Goal: Task Accomplishment & Management: Manage account settings

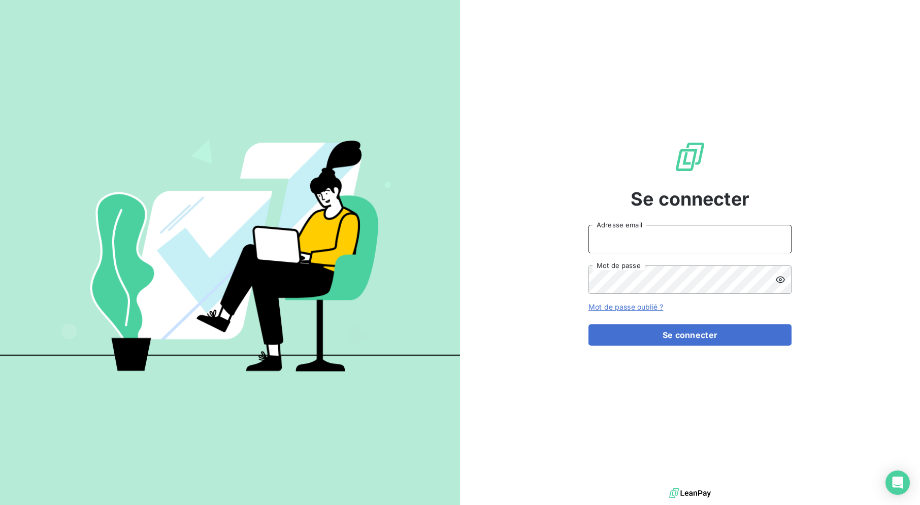
click at [662, 242] on input "Adresse email" at bounding box center [689, 239] width 203 height 28
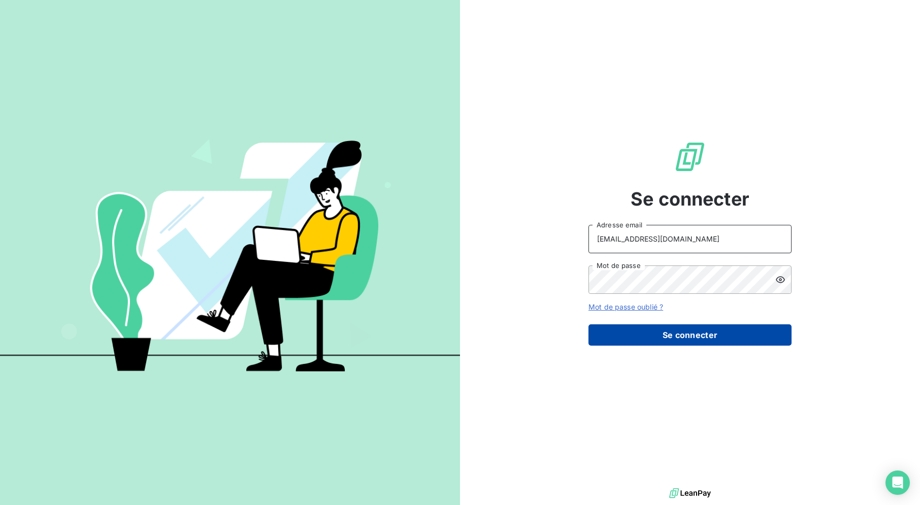
type input "[EMAIL_ADDRESS][DOMAIN_NAME]"
click at [676, 337] on button "Se connecter" at bounding box center [689, 334] width 203 height 21
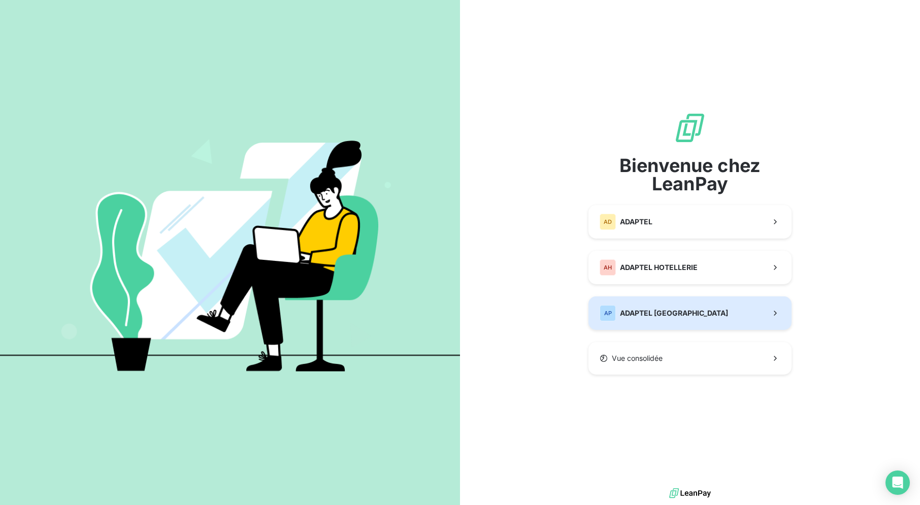
click at [678, 308] on button "AP ADAPTEL [GEOGRAPHIC_DATA]" at bounding box center [689, 312] width 203 height 33
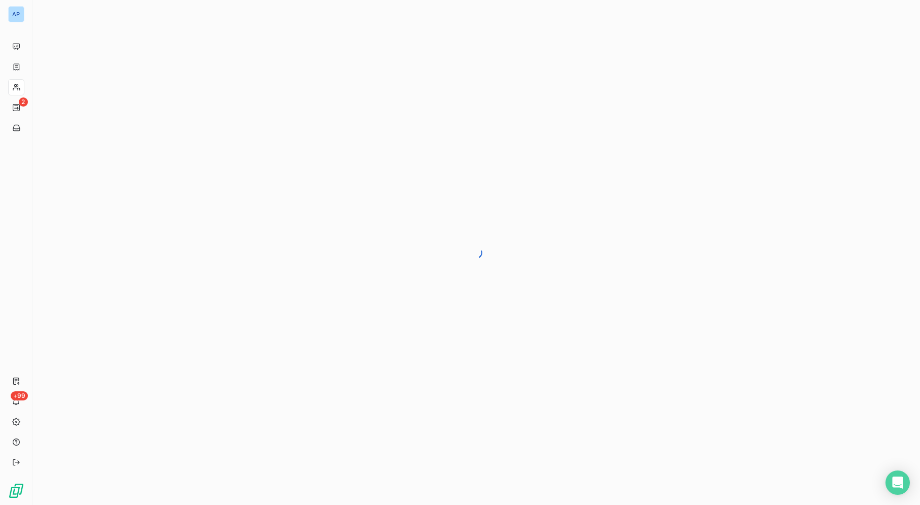
click at [809, 357] on div at bounding box center [475, 252] width 887 height 505
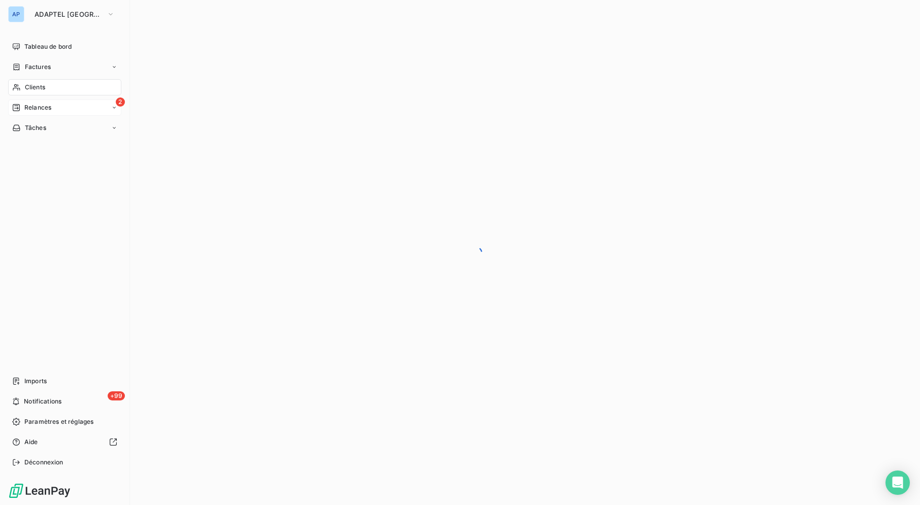
click at [29, 115] on div "2 Relances" at bounding box center [64, 107] width 113 height 16
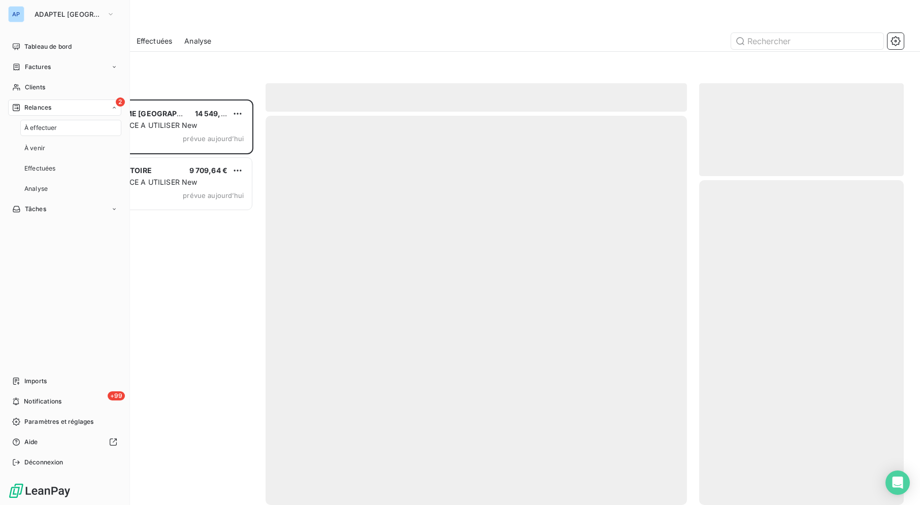
click at [29, 115] on div "2 Relances" at bounding box center [64, 107] width 113 height 16
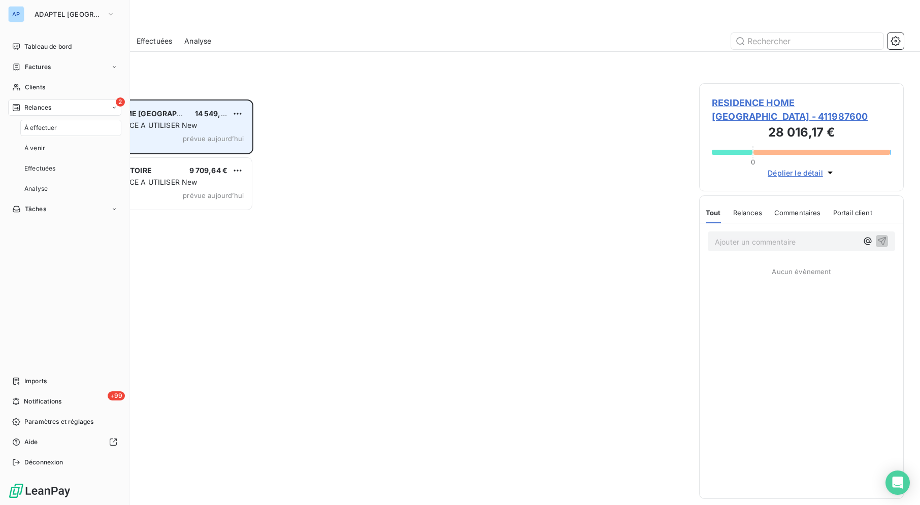
scroll to position [397, 196]
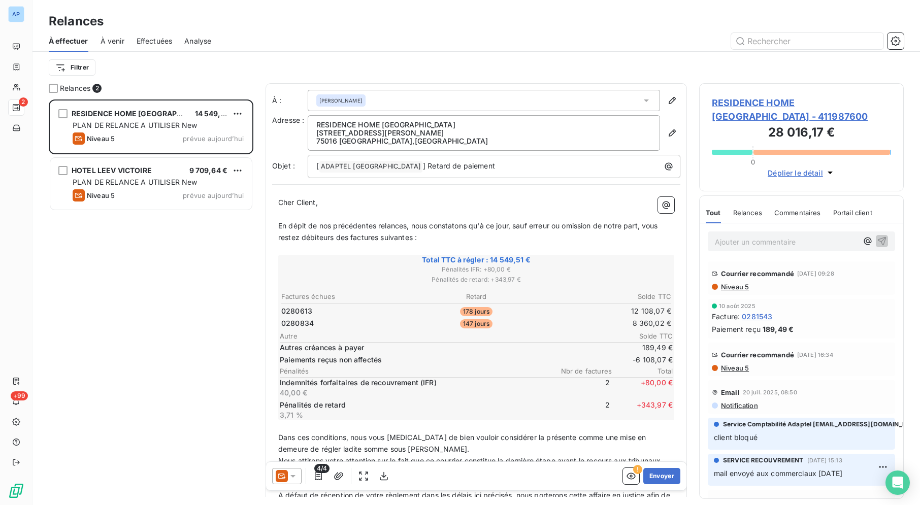
click at [206, 230] on div "RESIDENCE HOME [GEOGRAPHIC_DATA] 14 549,51 € PLAN DE RELANCE A UTILISER New Niv…" at bounding box center [151, 302] width 205 height 406
click at [200, 229] on div "RESIDENCE HOME [GEOGRAPHIC_DATA] 14 549,51 € PLAN DE RELANCE A UTILISER New Niv…" at bounding box center [151, 302] width 205 height 406
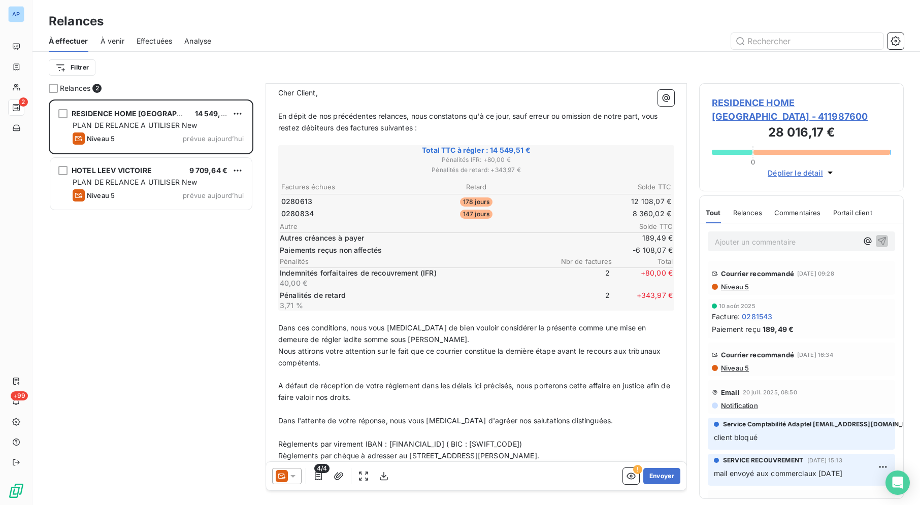
scroll to position [107, 0]
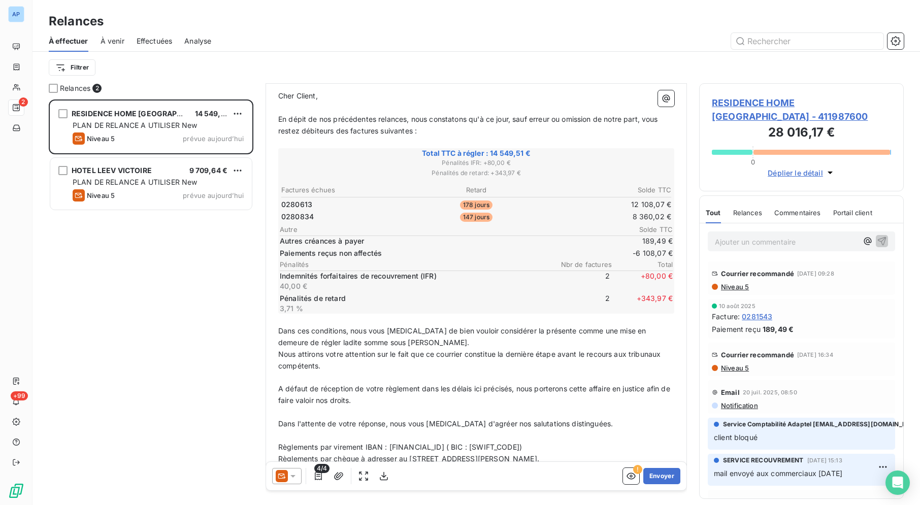
click at [523, 67] on div "Filtrer" at bounding box center [476, 67] width 855 height 19
click at [779, 103] on span "RESIDENCE HOME [GEOGRAPHIC_DATA] - 411987600" at bounding box center [801, 109] width 179 height 27
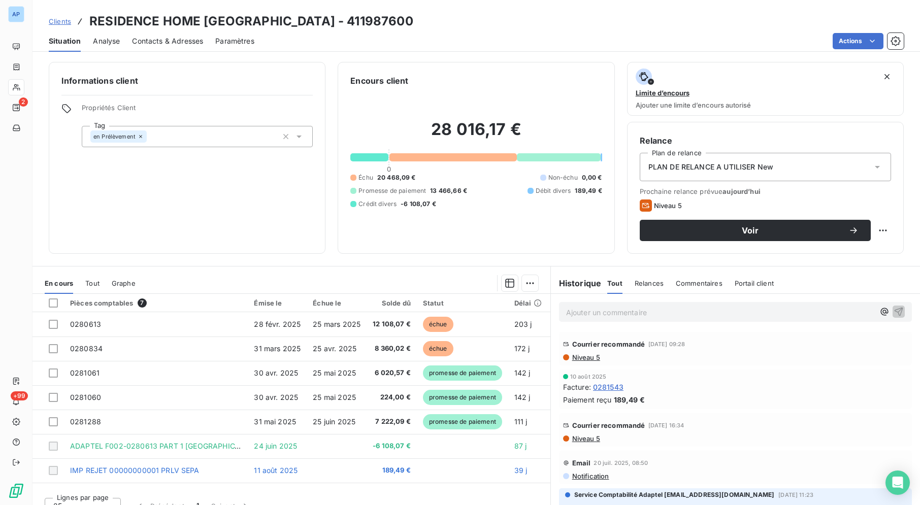
scroll to position [2, 0]
click at [852, 171] on div "PLAN DE RELANCE A UTILISER New" at bounding box center [764, 167] width 251 height 28
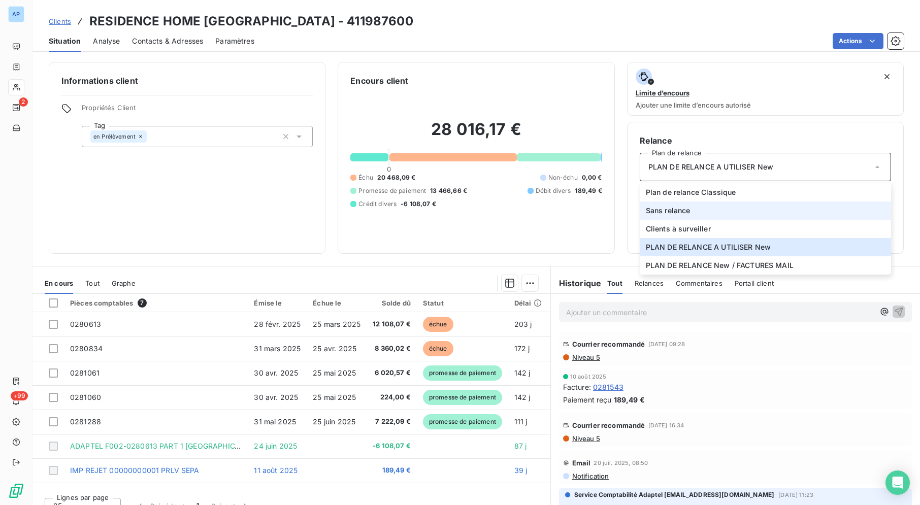
click at [812, 209] on li "Sans relance" at bounding box center [764, 210] width 251 height 18
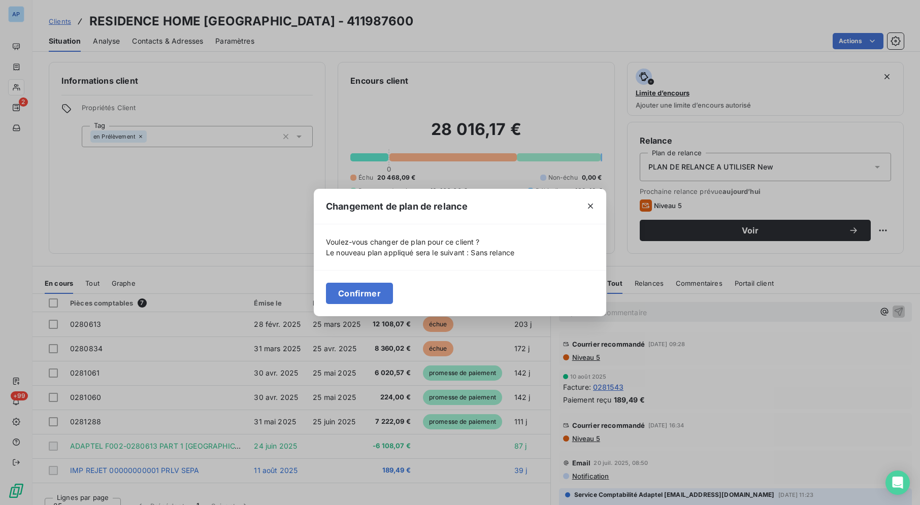
click at [385, 291] on button "Confirmer" at bounding box center [359, 293] width 67 height 21
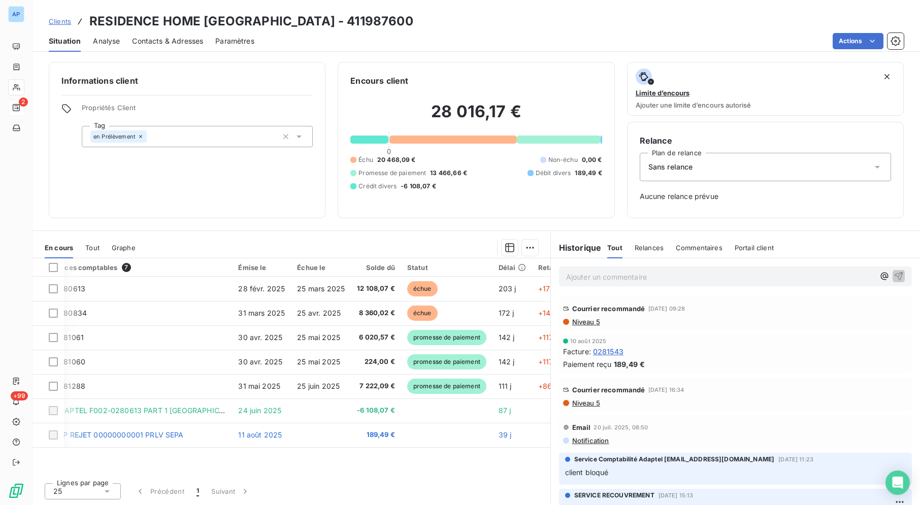
scroll to position [0, 20]
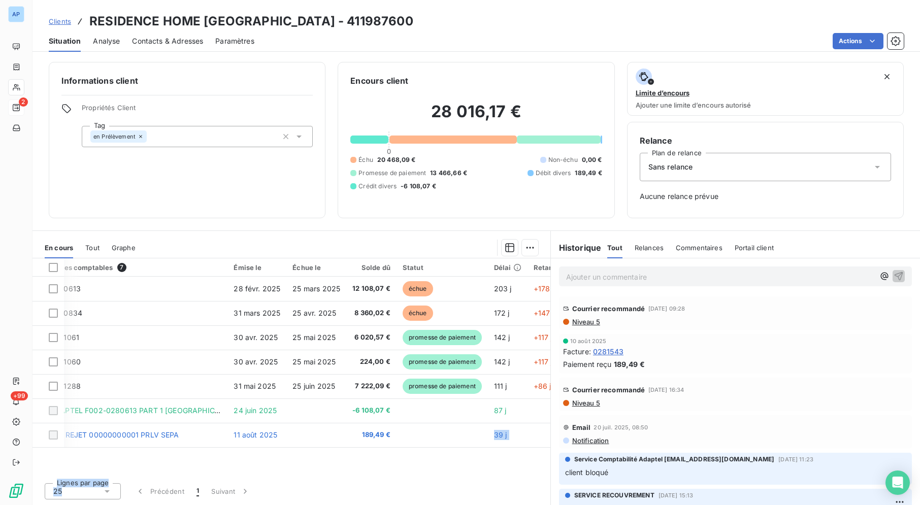
drag, startPoint x: 501, startPoint y: 476, endPoint x: 486, endPoint y: 464, distance: 19.2
click at [486, 464] on div "Pièces comptables 7 Émise le Échue le Solde dû Statut Délai Retard 0280613 [DAT…" at bounding box center [291, 381] width 518 height 247
drag, startPoint x: 482, startPoint y: 465, endPoint x: 469, endPoint y: 473, distance: 14.6
click at [469, 473] on div "Pièces comptables 7 Émise le Échue le Solde dû Statut Délai Retard 0280613 [DAT…" at bounding box center [291, 366] width 518 height 216
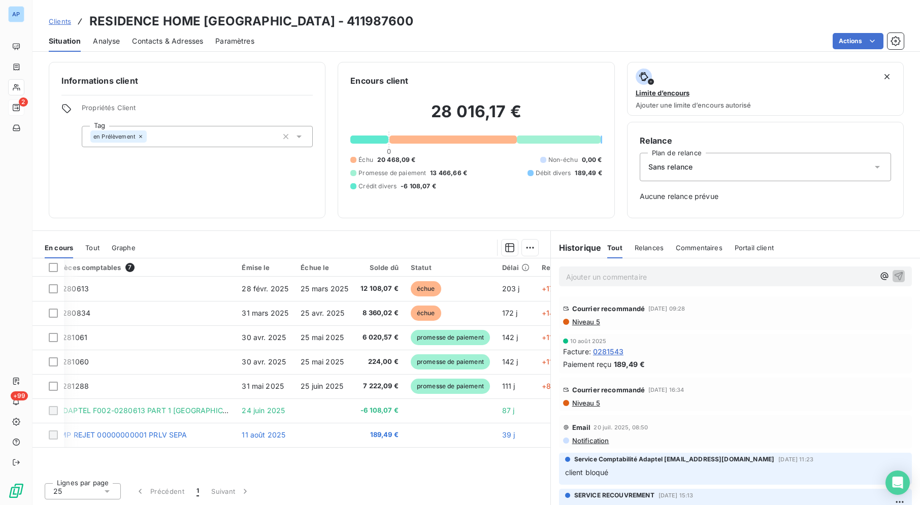
scroll to position [0, 0]
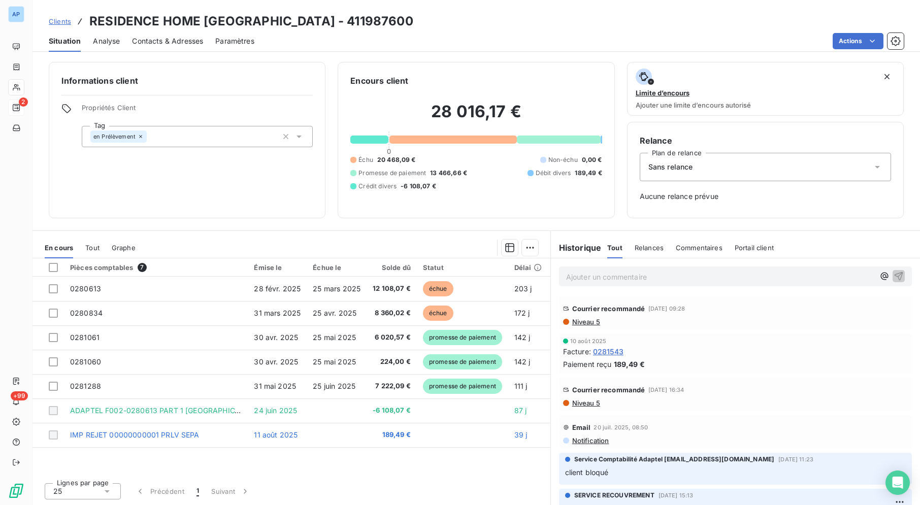
click at [458, 497] on div "Lignes par page 25 Précédent 1 Suivant" at bounding box center [291, 490] width 518 height 30
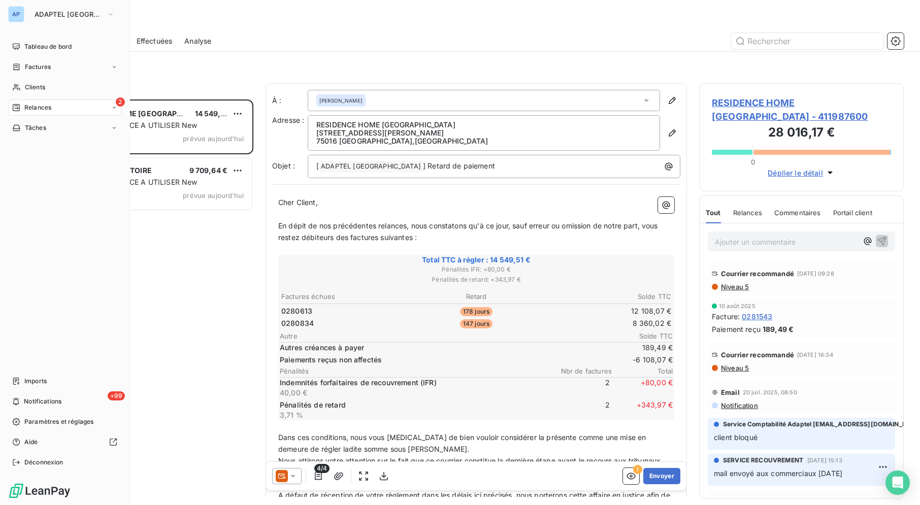
scroll to position [397, 196]
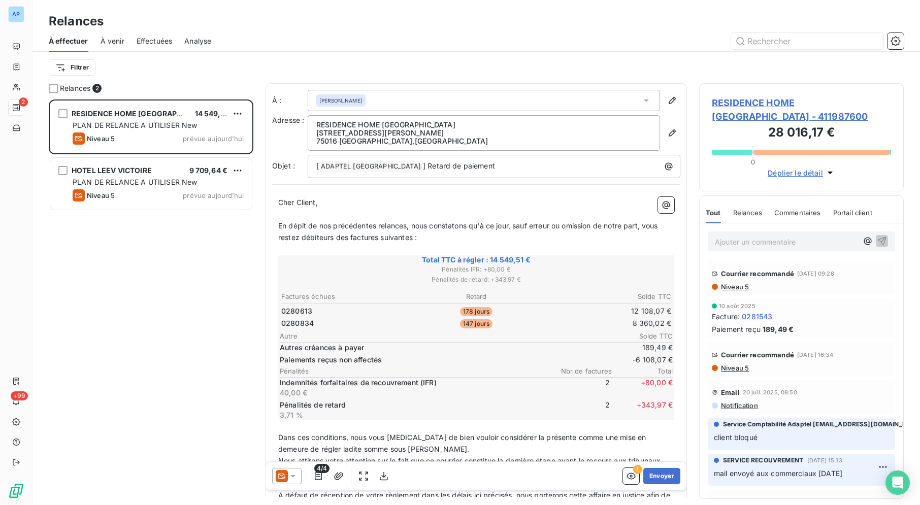
click at [164, 295] on div "RESIDENCE HOME [GEOGRAPHIC_DATA] 14 549,51 € PLAN DE RELANCE A UTILISER New Niv…" at bounding box center [151, 302] width 205 height 406
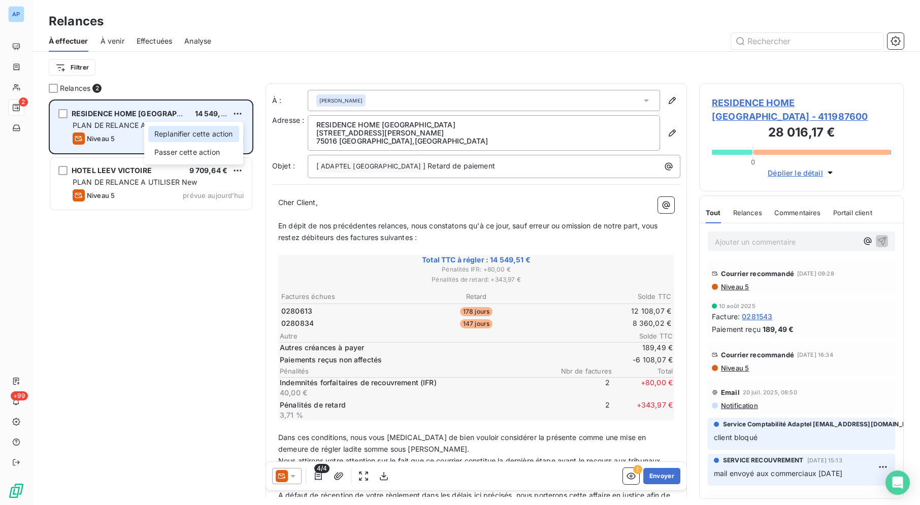
click at [214, 136] on div "Replanifier cette action" at bounding box center [193, 134] width 91 height 16
select select "8"
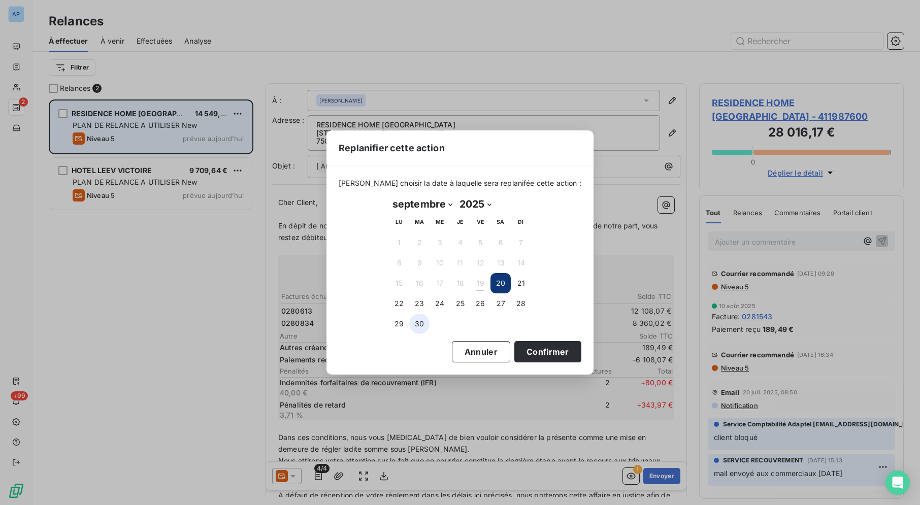
click at [418, 321] on button "30" at bounding box center [419, 324] width 20 height 20
click at [516, 354] on button "Confirmer" at bounding box center [547, 351] width 67 height 21
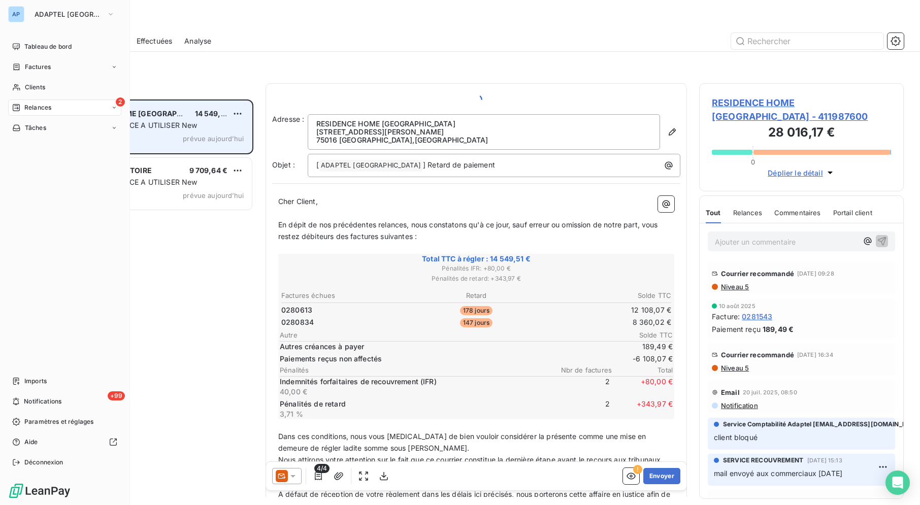
click at [95, 108] on div "2 Relances" at bounding box center [64, 107] width 113 height 16
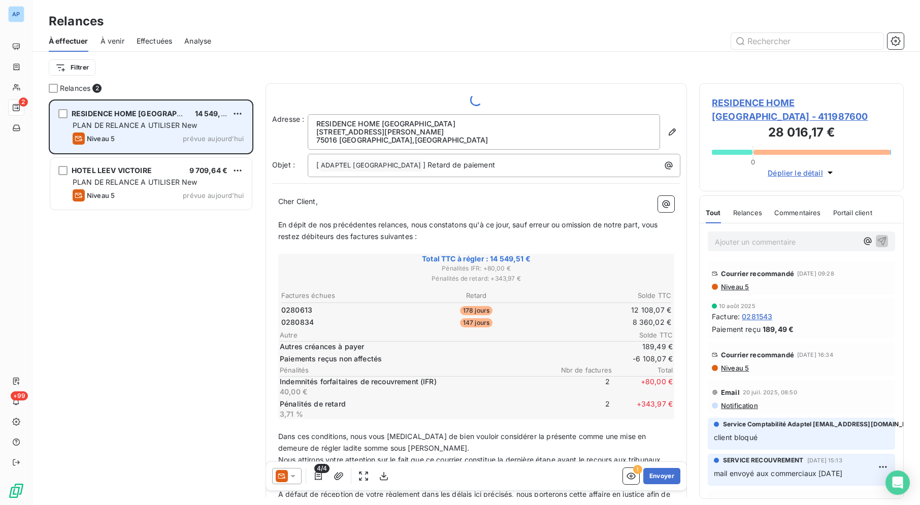
click at [342, 52] on div "Filtrer" at bounding box center [476, 67] width 855 height 31
click at [228, 138] on div "Replanifier cette action" at bounding box center [193, 134] width 91 height 16
select select "8"
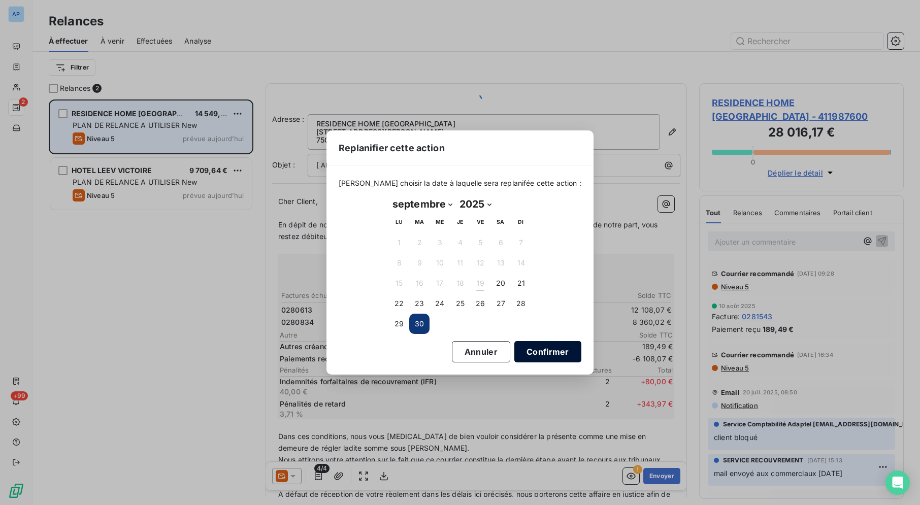
click at [514, 344] on button "Confirmer" at bounding box center [547, 351] width 67 height 21
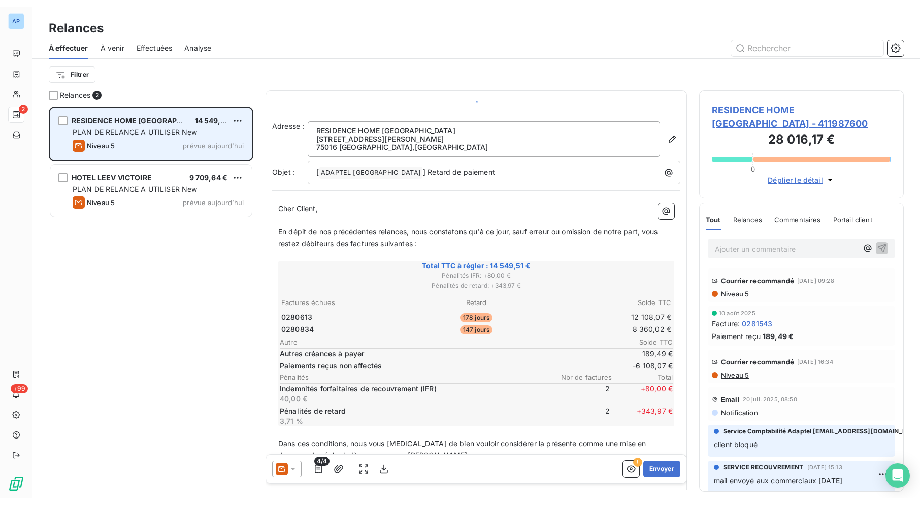
scroll to position [9, 9]
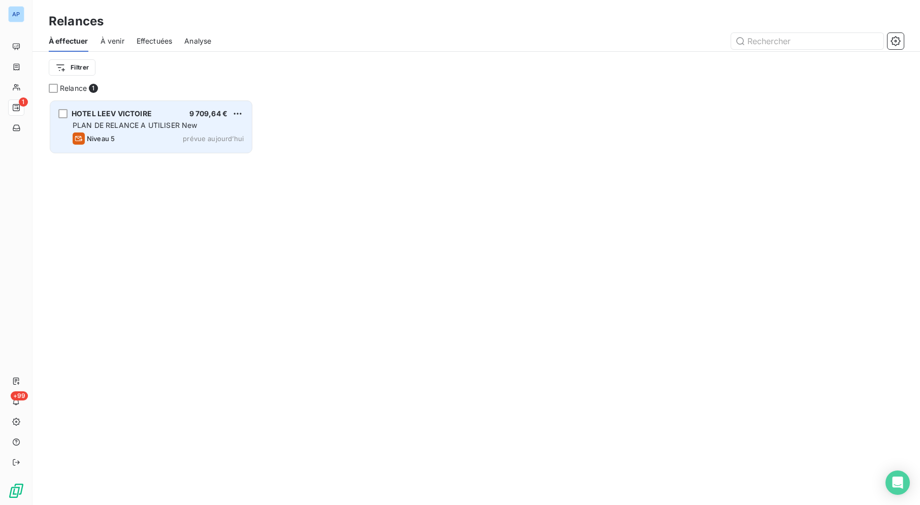
scroll to position [397, 196]
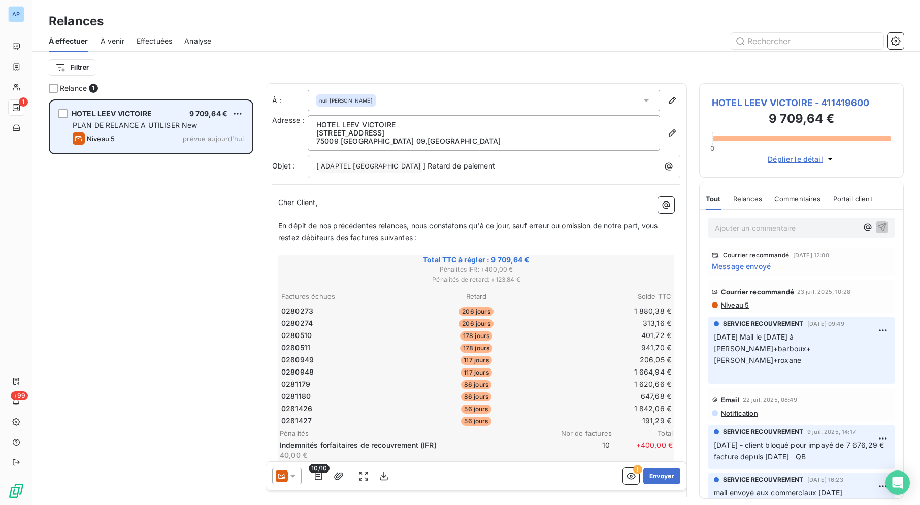
click at [158, 193] on div "HOTEL LEEV VICTOIRE 9 709,64 € PLAN DE RELANCE A UTILISER New Niveau 5 prévue […" at bounding box center [151, 302] width 205 height 406
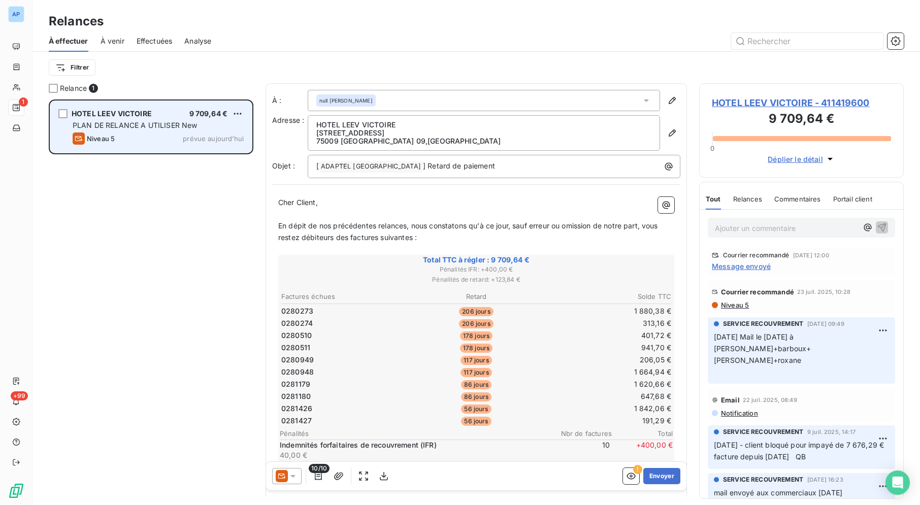
click at [159, 192] on div "HOTEL LEEV VICTOIRE 9 709,64 € PLAN DE RELANCE A UTILISER New Niveau 5 prévue […" at bounding box center [151, 302] width 205 height 406
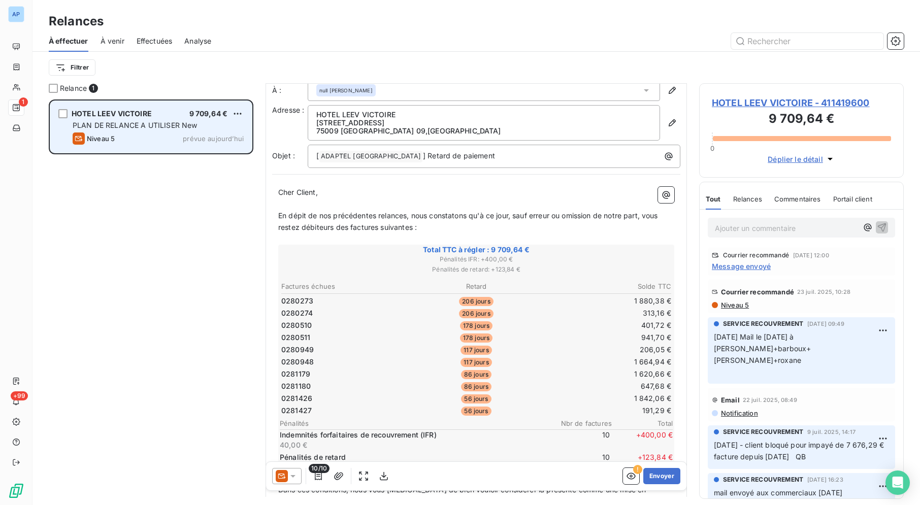
scroll to position [0, 0]
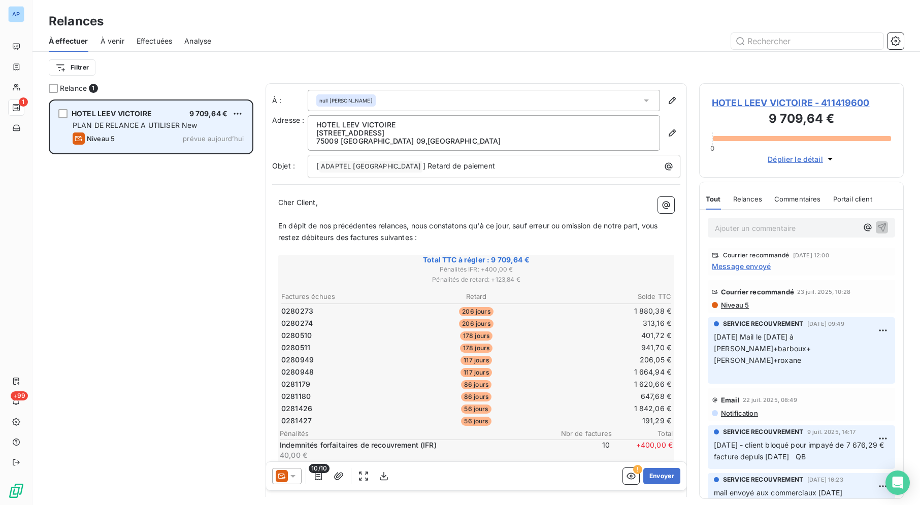
drag, startPoint x: 444, startPoint y: 8, endPoint x: 443, endPoint y: 3, distance: 5.6
click at [443, 8] on div "Relances À effectuer À venir Effectuées Analyse Filtrer" at bounding box center [475, 41] width 887 height 83
click at [421, 24] on div "Relances" at bounding box center [475, 21] width 887 height 18
click at [429, 34] on div at bounding box center [563, 41] width 680 height 16
click at [493, 19] on div "Relances" at bounding box center [475, 21] width 887 height 18
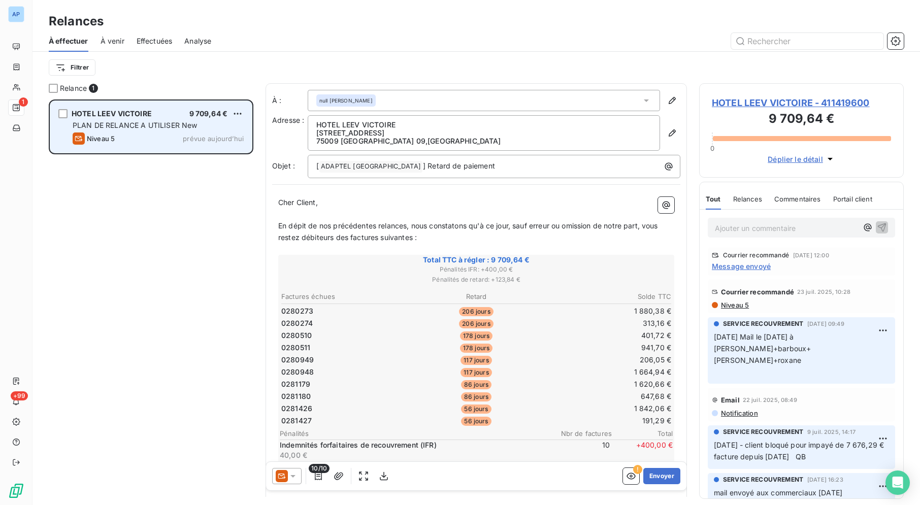
click at [493, 20] on div "Relances" at bounding box center [475, 21] width 887 height 18
click at [491, 22] on div "Relances" at bounding box center [475, 21] width 887 height 18
click at [490, 14] on div "Relances" at bounding box center [475, 21] width 887 height 18
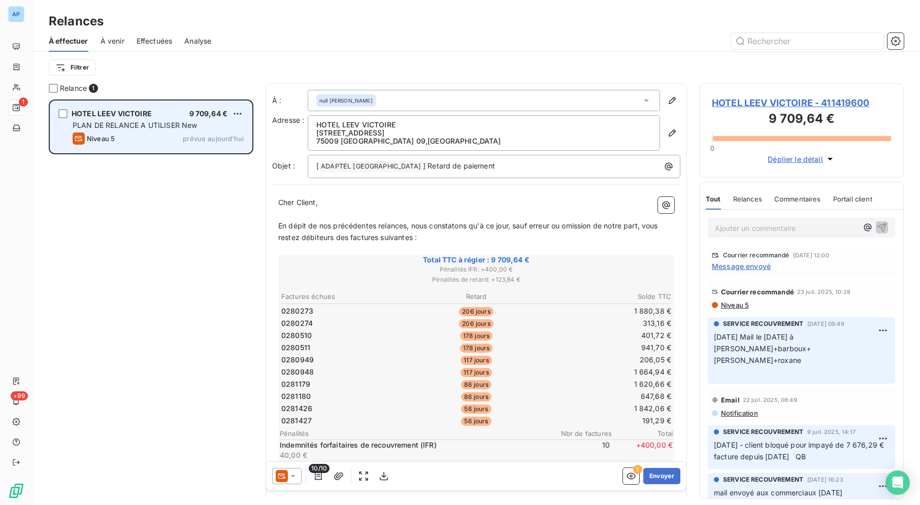
click at [490, 14] on div "Relances" at bounding box center [475, 21] width 887 height 18
click at [662, 463] on div "10/10 ! Envoyer" at bounding box center [476, 476] width 420 height 28
click at [655, 475] on button "Envoyer" at bounding box center [661, 476] width 37 height 16
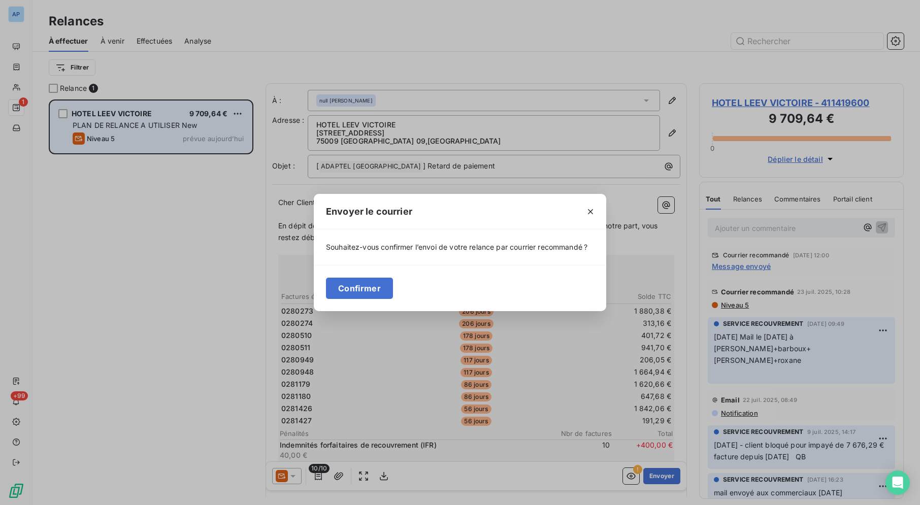
click at [346, 302] on div "Confirmer" at bounding box center [460, 288] width 292 height 46
click at [354, 297] on button "Confirmer" at bounding box center [359, 288] width 67 height 21
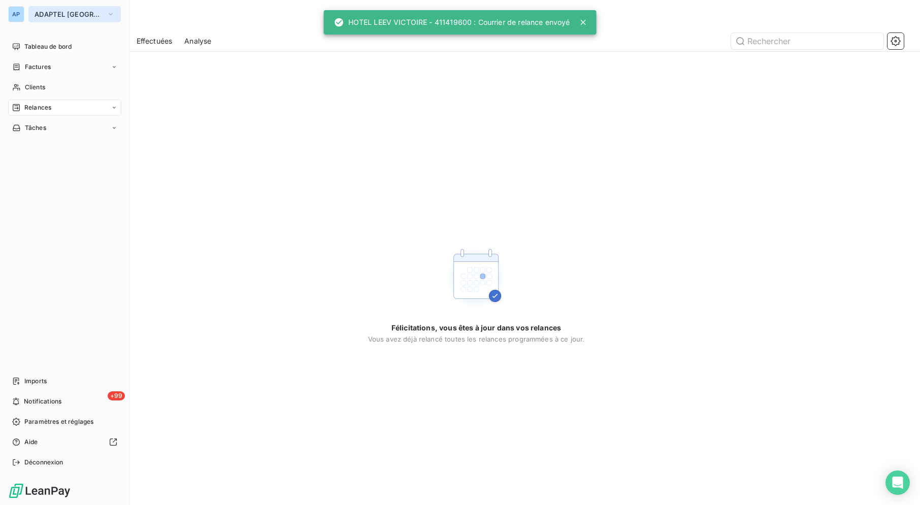
click at [28, 11] on button "ADAPTEL [GEOGRAPHIC_DATA]" at bounding box center [74, 14] width 92 height 16
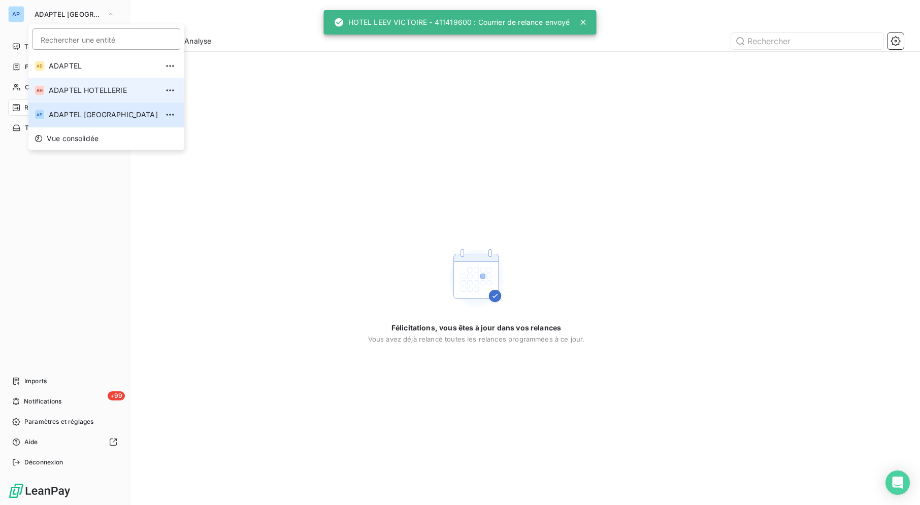
click at [55, 96] on li "AH ADAPTEL HOTELLERIE" at bounding box center [106, 90] width 156 height 24
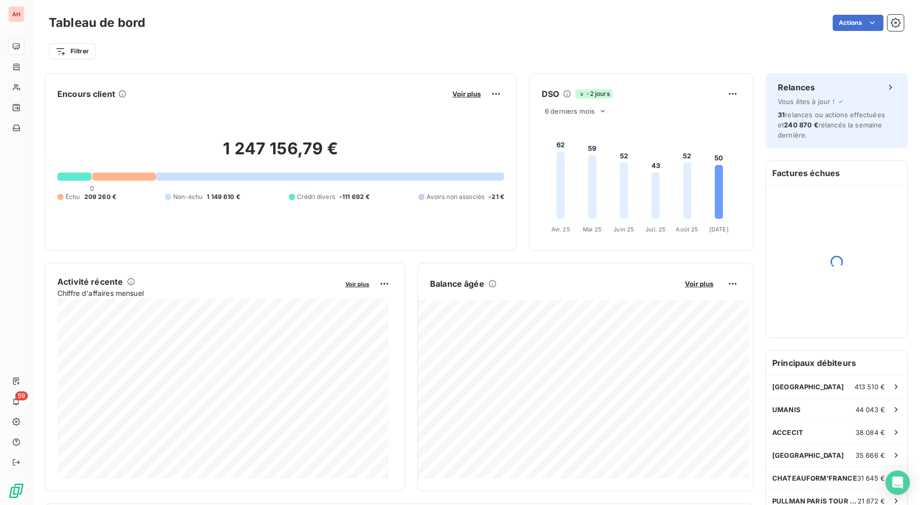
click at [221, 50] on div "Filtrer" at bounding box center [476, 51] width 855 height 19
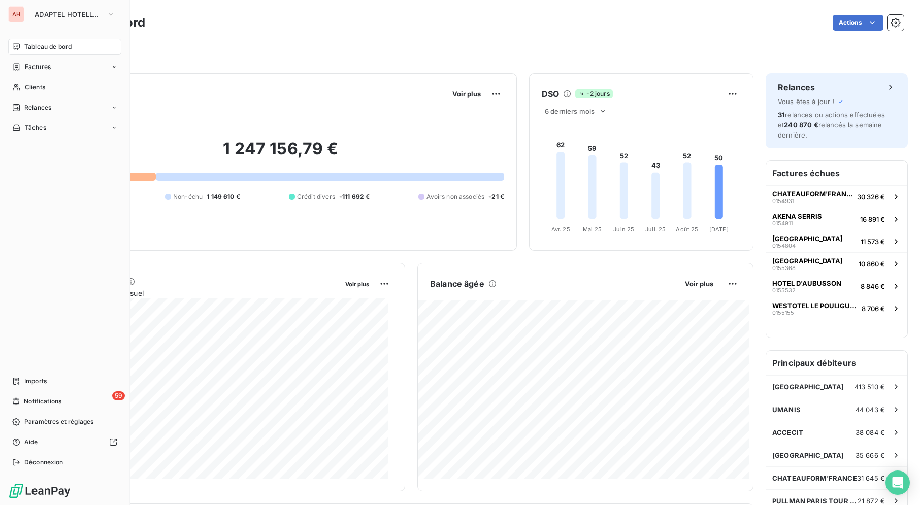
click at [15, 13] on div "AH" at bounding box center [16, 14] width 16 height 16
click at [29, 17] on button "ADAPTEL HOTELLERIE" at bounding box center [74, 14] width 92 height 16
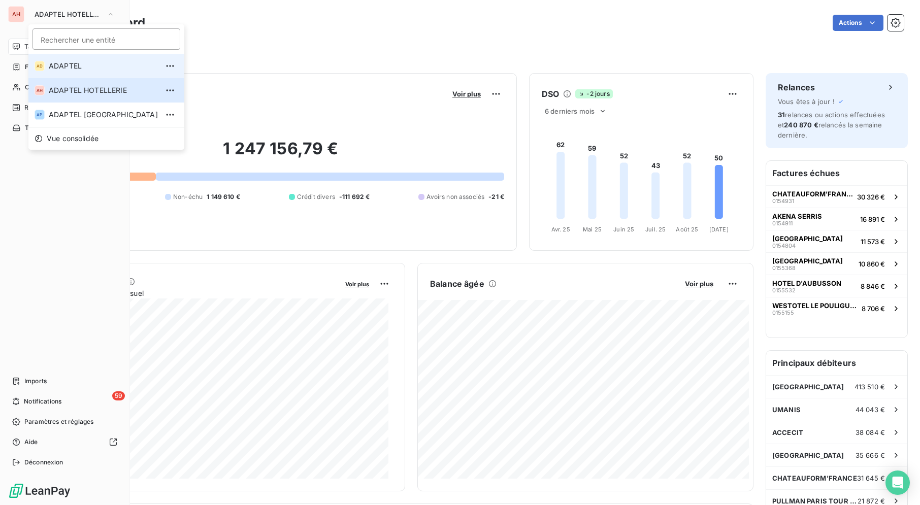
click at [78, 61] on span "ADAPTEL" at bounding box center [103, 66] width 109 height 10
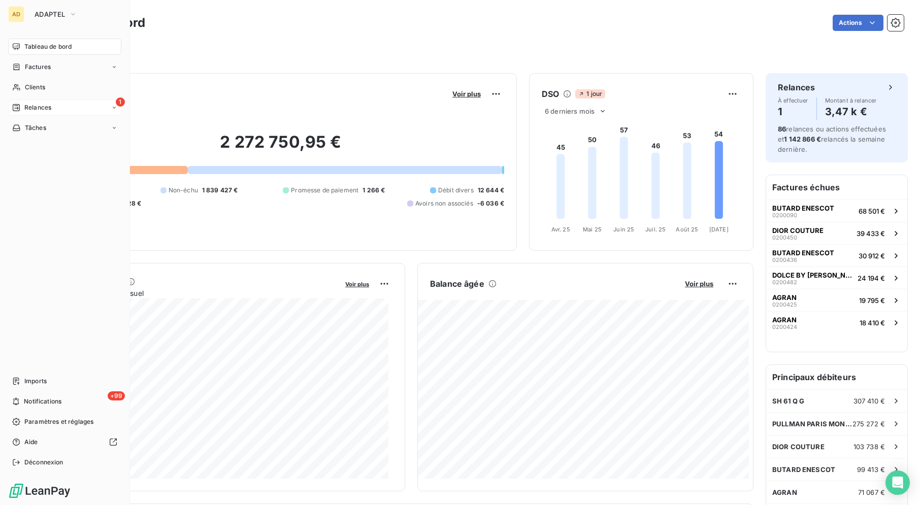
click at [43, 106] on span "Relances" at bounding box center [37, 107] width 27 height 9
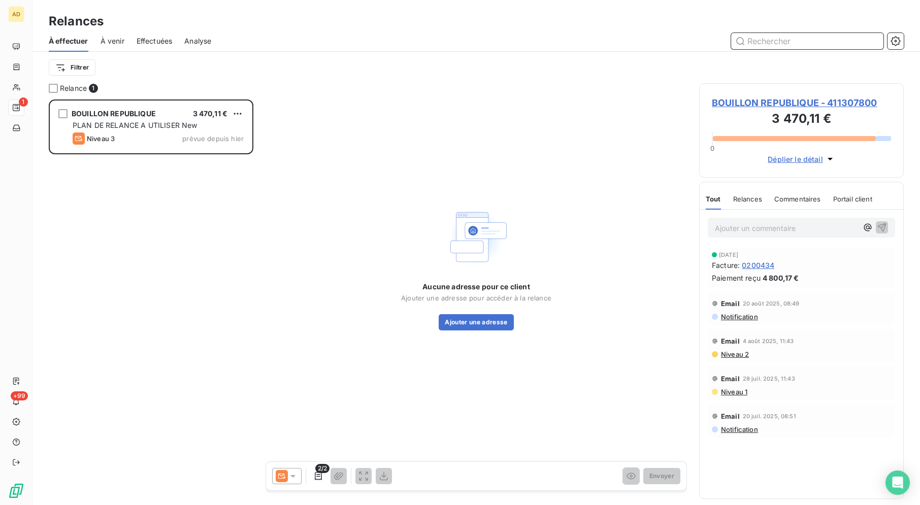
scroll to position [397, 196]
click at [496, 45] on div at bounding box center [563, 41] width 680 height 16
click at [496, 43] on div at bounding box center [563, 41] width 680 height 16
click at [179, 206] on div "BOUILLON REPUBLIQUE 3 470,11 € PLAN DE RELANCE A UTILISER New Niveau 3 prévue d…" at bounding box center [151, 302] width 205 height 406
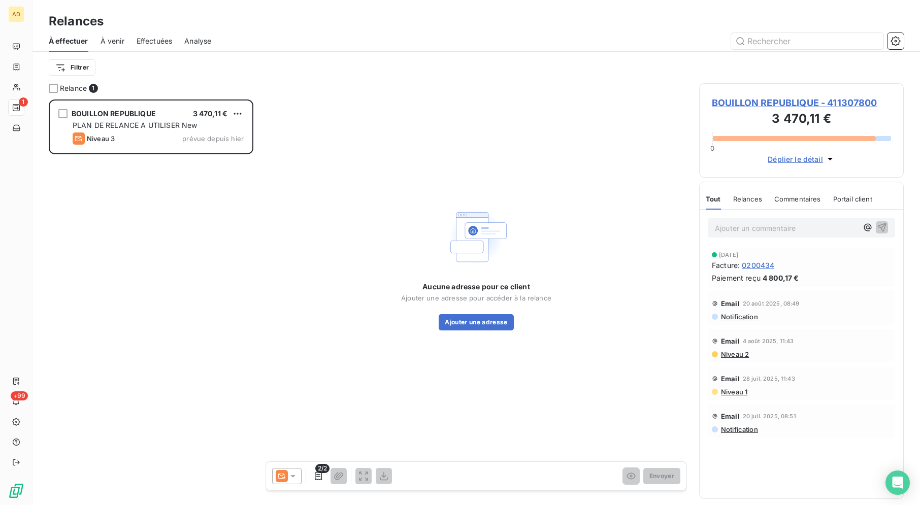
click at [179, 206] on div "BOUILLON REPUBLIQUE 3 470,11 € PLAN DE RELANCE A UTILISER New Niveau 3 prévue d…" at bounding box center [151, 302] width 205 height 406
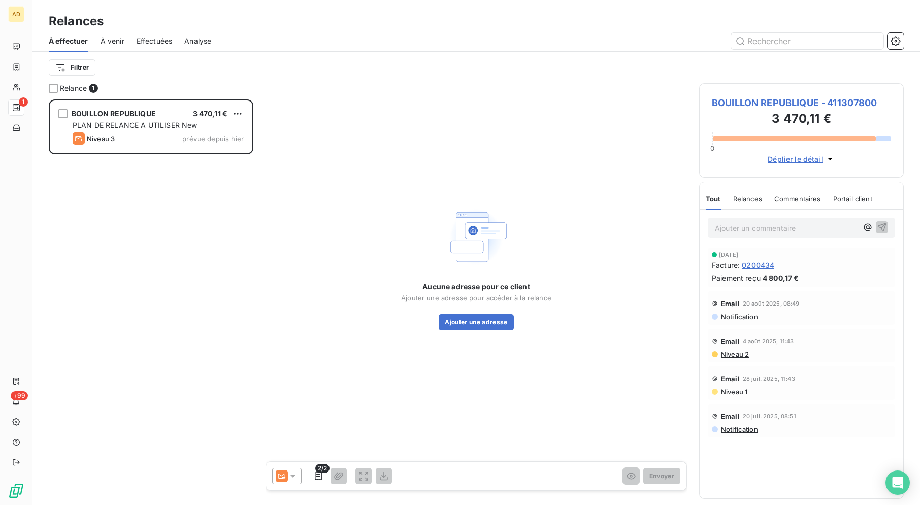
click at [179, 206] on div "BOUILLON REPUBLIQUE 3 470,11 € PLAN DE RELANCE A UTILISER New Niveau 3 prévue d…" at bounding box center [151, 302] width 205 height 406
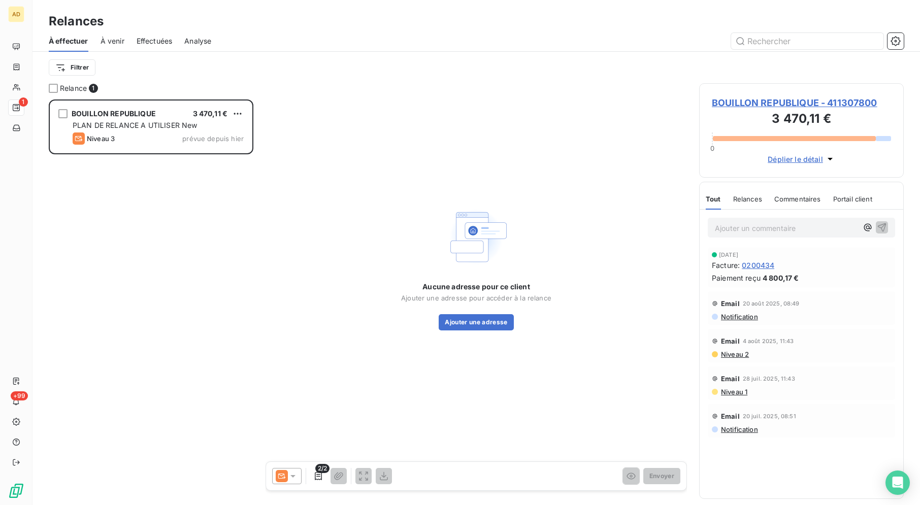
click at [179, 206] on div "BOUILLON REPUBLIQUE 3 470,11 € PLAN DE RELANCE A UTILISER New Niveau 3 prévue d…" at bounding box center [151, 302] width 205 height 406
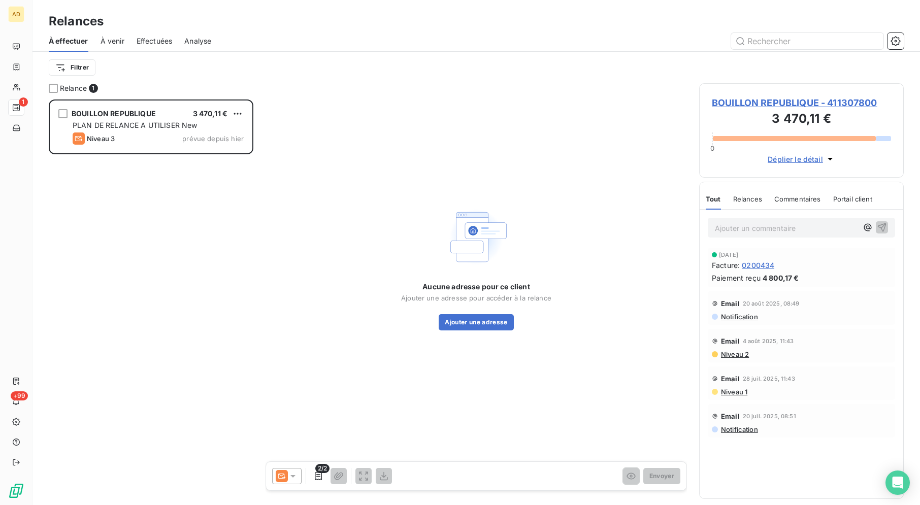
click at [179, 206] on div "BOUILLON REPUBLIQUE 3 470,11 € PLAN DE RELANCE A UTILISER New Niveau 3 prévue d…" at bounding box center [151, 302] width 205 height 406
click at [179, 205] on div "BOUILLON REPUBLIQUE 3 470,11 € PLAN DE RELANCE A UTILISER New Niveau 3 prévue d…" at bounding box center [151, 302] width 205 height 406
click at [179, 204] on div "BOUILLON REPUBLIQUE 3 470,11 € PLAN DE RELANCE A UTILISER New Niveau 3 prévue d…" at bounding box center [151, 302] width 205 height 406
click at [179, 201] on div "BOUILLON REPUBLIQUE 3 470,11 € PLAN DE RELANCE A UTILISER New Niveau 3 prévue d…" at bounding box center [151, 302] width 205 height 406
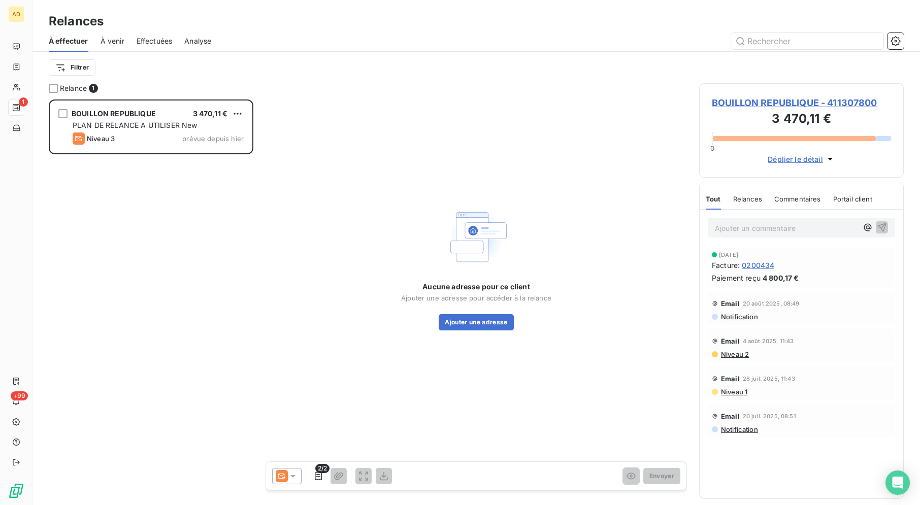
click at [179, 201] on div "BOUILLON REPUBLIQUE 3 470,11 € PLAN DE RELANCE A UTILISER New Niveau 3 prévue d…" at bounding box center [151, 302] width 205 height 406
click at [127, 211] on div "BOUILLON REPUBLIQUE 3 470,11 € PLAN DE RELANCE A UTILISER New Niveau 3 prévue d…" at bounding box center [151, 302] width 205 height 406
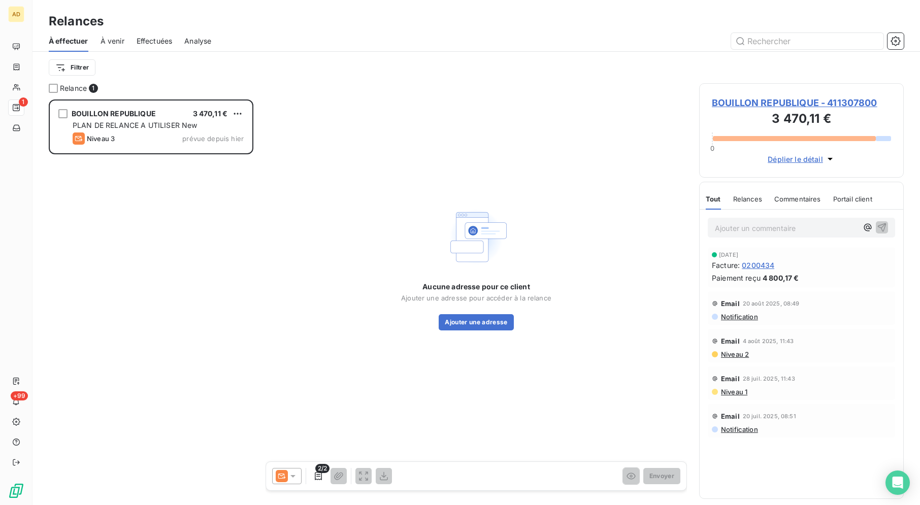
click at [127, 211] on div "BOUILLON REPUBLIQUE 3 470,11 € PLAN DE RELANCE A UTILISER New Niveau 3 prévue d…" at bounding box center [151, 302] width 205 height 406
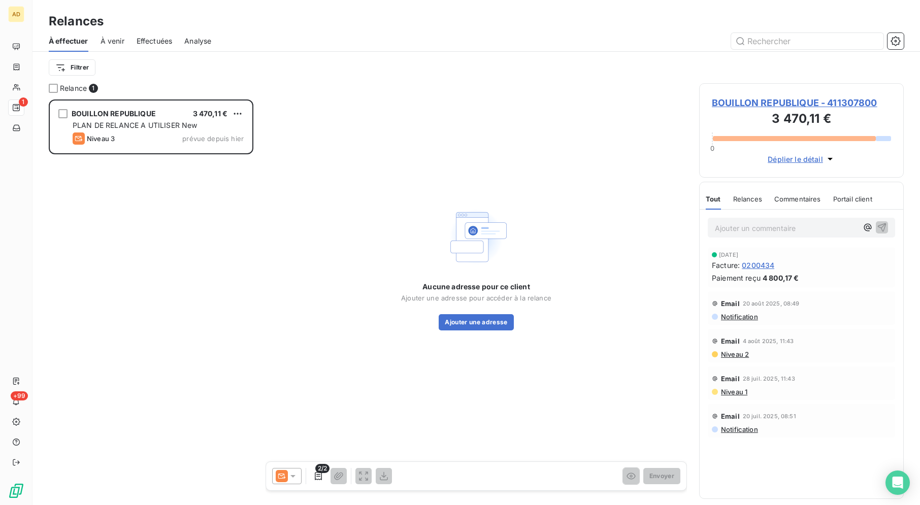
click at [127, 211] on div "BOUILLON REPUBLIQUE 3 470,11 € PLAN DE RELANCE A UTILISER New Niveau 3 prévue d…" at bounding box center [151, 302] width 205 height 406
click at [126, 211] on div "BOUILLON REPUBLIQUE 3 470,11 € PLAN DE RELANCE A UTILISER New Niveau 3 prévue d…" at bounding box center [151, 302] width 205 height 406
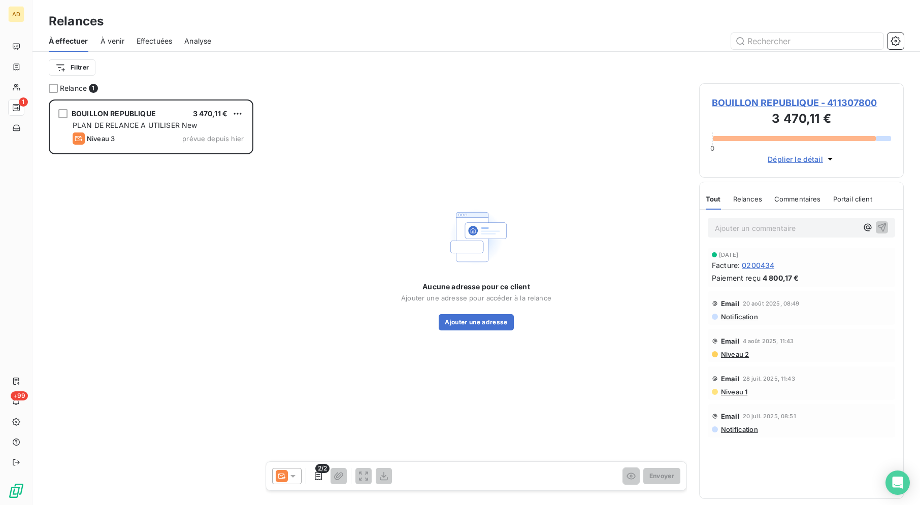
click at [122, 211] on div "BOUILLON REPUBLIQUE 3 470,11 € PLAN DE RELANCE A UTILISER New Niveau 3 prévue d…" at bounding box center [151, 302] width 205 height 406
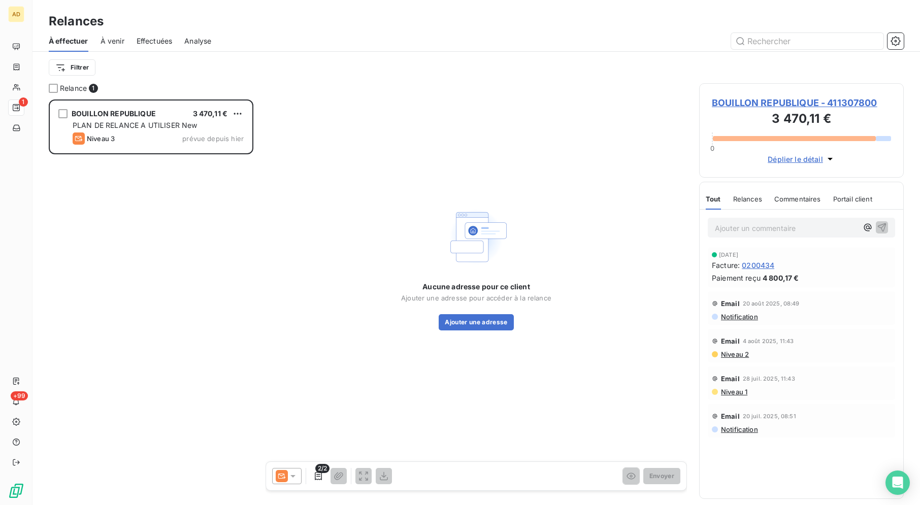
click at [122, 211] on div "BOUILLON REPUBLIQUE 3 470,11 € PLAN DE RELANCE A UTILISER New Niveau 3 prévue d…" at bounding box center [151, 302] width 205 height 406
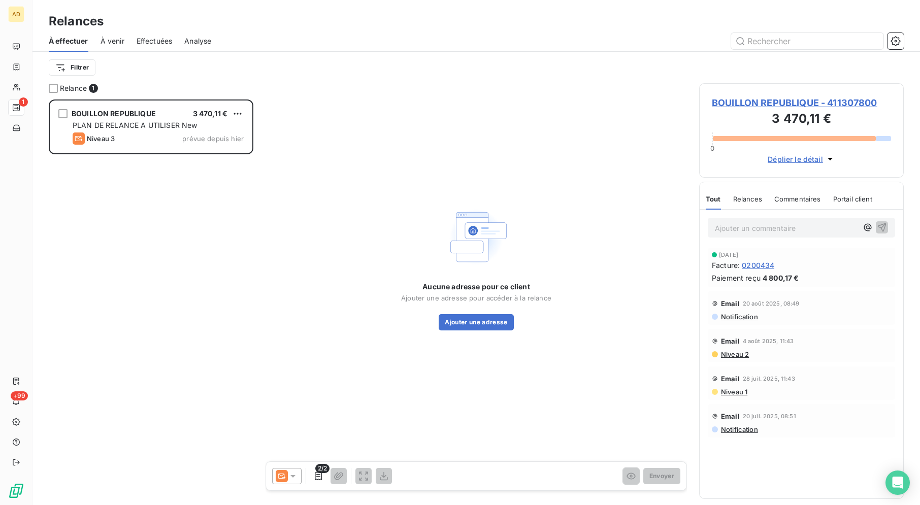
click at [122, 211] on div "BOUILLON REPUBLIQUE 3 470,11 € PLAN DE RELANCE A UTILISER New Niveau 3 prévue d…" at bounding box center [151, 302] width 205 height 406
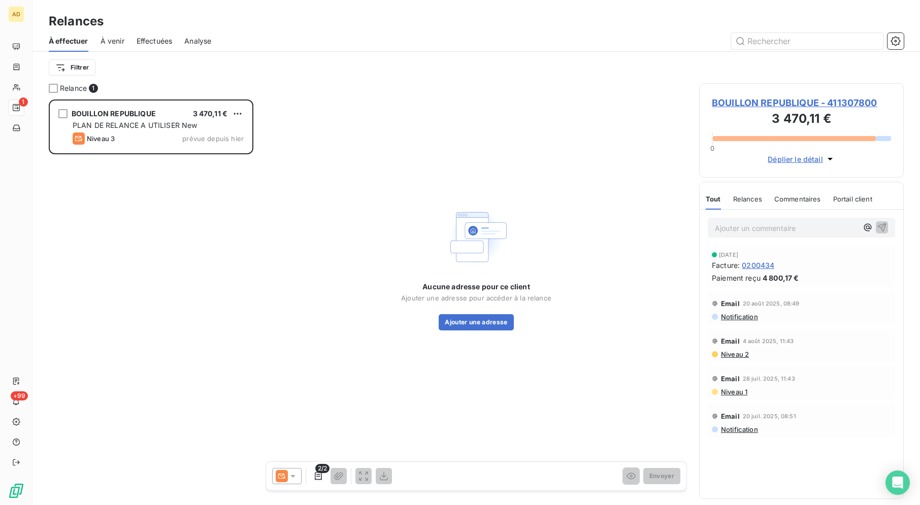
click at [122, 211] on div "BOUILLON REPUBLIQUE 3 470,11 € PLAN DE RELANCE A UTILISER New Niveau 3 prévue d…" at bounding box center [151, 302] width 205 height 406
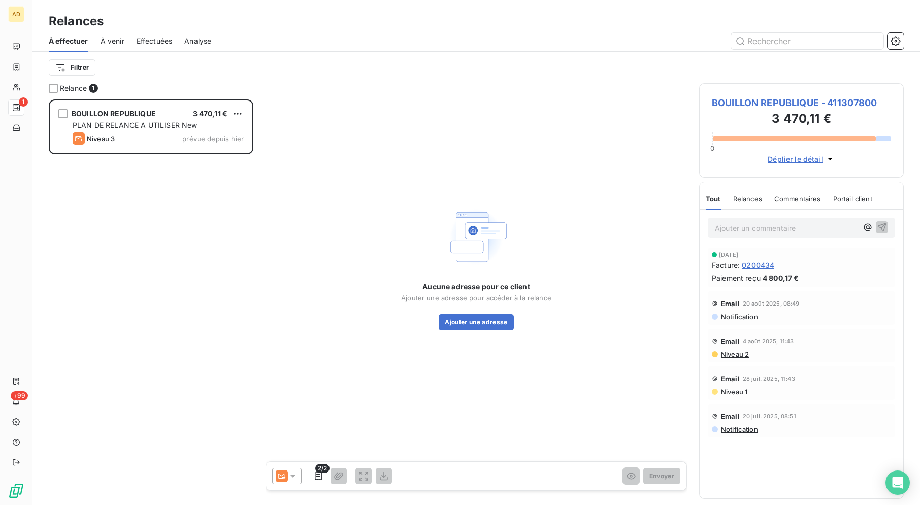
click at [122, 211] on div "BOUILLON REPUBLIQUE 3 470,11 € PLAN DE RELANCE A UTILISER New Niveau 3 prévue d…" at bounding box center [151, 302] width 205 height 406
click at [68, 354] on div "BOUILLON REPUBLIQUE 3 470,11 € PLAN DE RELANCE A UTILISER New Niveau 3 prévue d…" at bounding box center [151, 302] width 205 height 406
click at [190, 285] on div "BOUILLON REPUBLIQUE 3 470,11 € PLAN DE RELANCE A UTILISER New Niveau 3 prévue d…" at bounding box center [151, 302] width 205 height 406
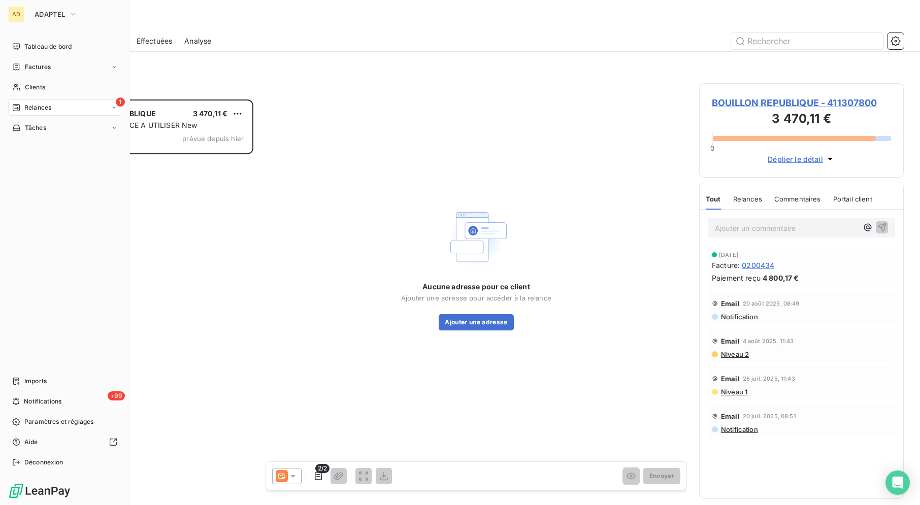
click at [88, 103] on div "1 Relances" at bounding box center [64, 107] width 113 height 16
click at [103, 98] on nav "Tableau de bord Factures Clients 1 Relances À effectuer À venir Effectuées Anal…" at bounding box center [64, 128] width 113 height 179
click at [111, 104] on div "1 Relances" at bounding box center [64, 107] width 113 height 16
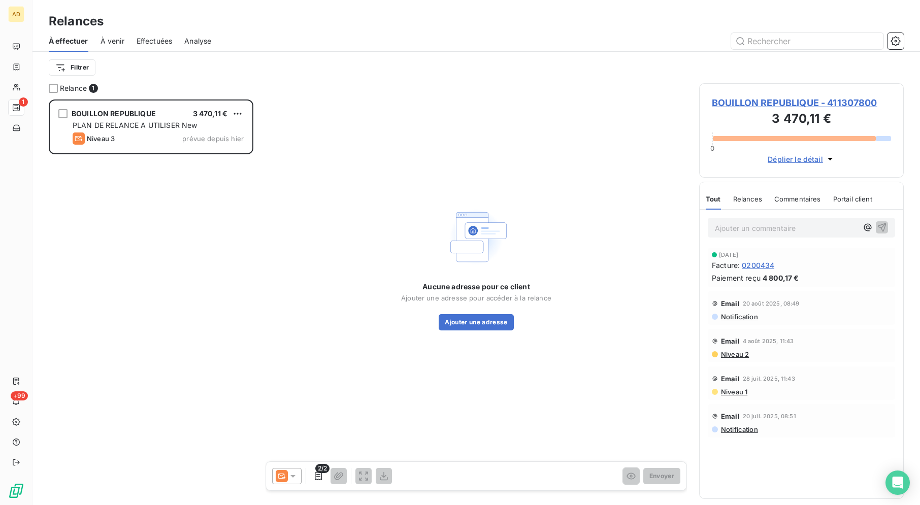
click at [172, 202] on div "BOUILLON REPUBLIQUE 3 470,11 € PLAN DE RELANCE A UTILISER New Niveau 3 prévue d…" at bounding box center [151, 302] width 205 height 406
click at [233, 32] on div "À effectuer À venir Effectuées Analyse" at bounding box center [475, 40] width 887 height 21
click at [233, 31] on div "À effectuer À venir Effectuées Analyse" at bounding box center [475, 40] width 887 height 21
click at [218, 305] on div "BOUILLON REPUBLIQUE 3 470,11 € PLAN DE RELANCE A UTILISER New Niveau 3 prévue d…" at bounding box center [151, 302] width 205 height 406
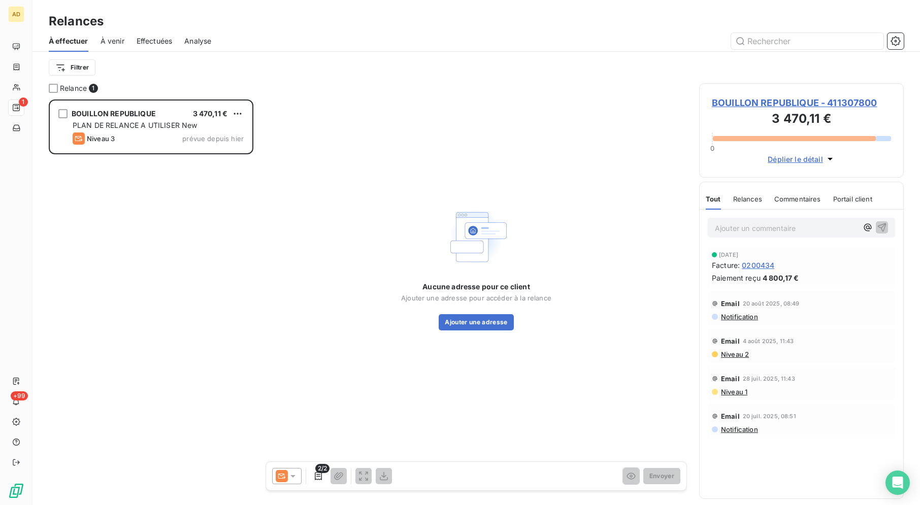
click at [218, 305] on div "BOUILLON REPUBLIQUE 3 470,11 € PLAN DE RELANCE A UTILISER New Niveau 3 prévue d…" at bounding box center [151, 302] width 205 height 406
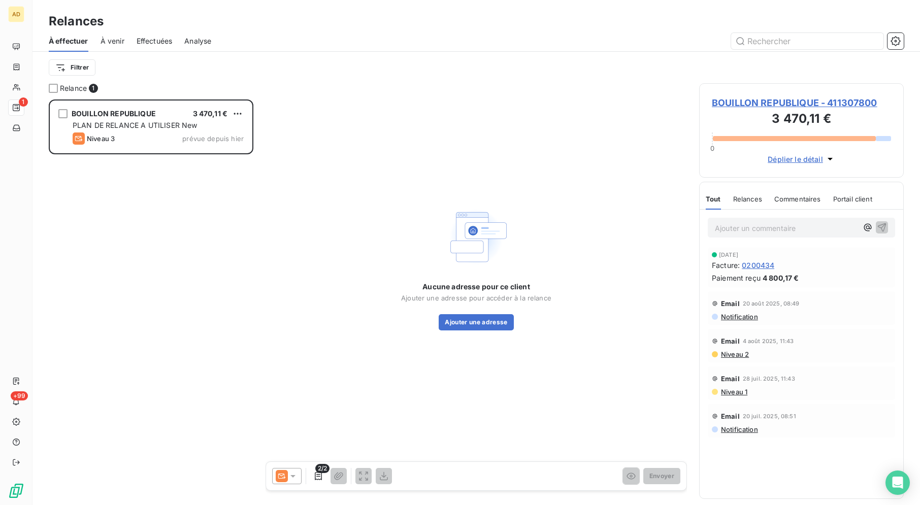
click at [218, 305] on div "BOUILLON REPUBLIQUE 3 470,11 € PLAN DE RELANCE A UTILISER New Niveau 3 prévue d…" at bounding box center [151, 302] width 205 height 406
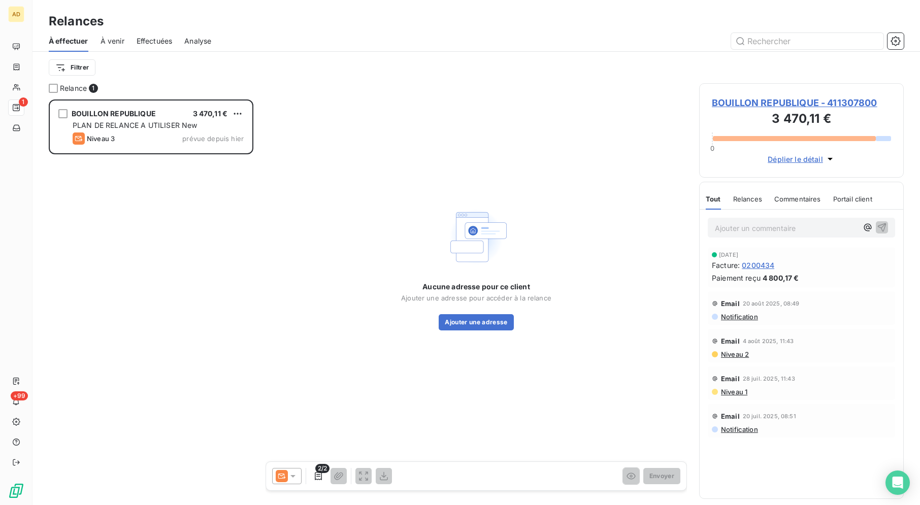
click at [218, 305] on div "BOUILLON REPUBLIQUE 3 470,11 € PLAN DE RELANCE A UTILISER New Niveau 3 prévue d…" at bounding box center [151, 302] width 205 height 406
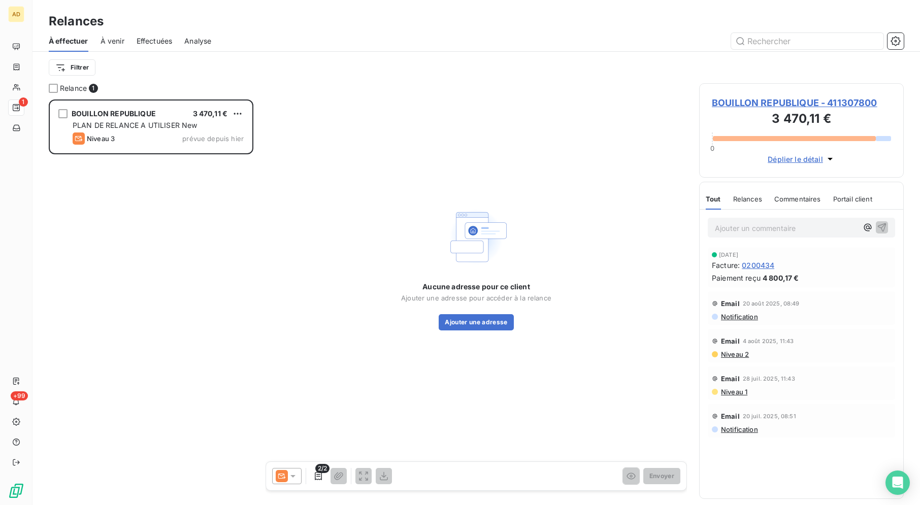
click at [218, 305] on div "BOUILLON REPUBLIQUE 3 470,11 € PLAN DE RELANCE A UTILISER New Niveau 3 prévue d…" at bounding box center [151, 302] width 205 height 406
click at [415, 131] on div "Aucune adresse pour ce client Ajouter une adresse pour accéder à la relance Ajo…" at bounding box center [475, 267] width 421 height 368
click at [499, 323] on button "Ajouter une adresse" at bounding box center [475, 322] width 75 height 16
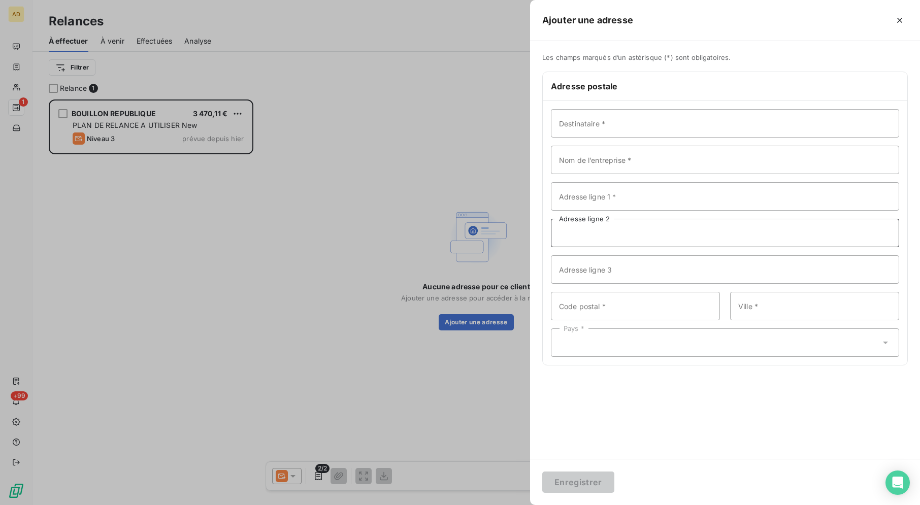
click at [633, 234] on input "Adresse ligne 2" at bounding box center [725, 233] width 348 height 28
paste input "[STREET_ADDRESS]"
type input "[STREET_ADDRESS]"
click at [659, 306] on input "Code postal *" at bounding box center [635, 306] width 169 height 28
click at [707, 307] on input "Code postal *" at bounding box center [635, 306] width 169 height 28
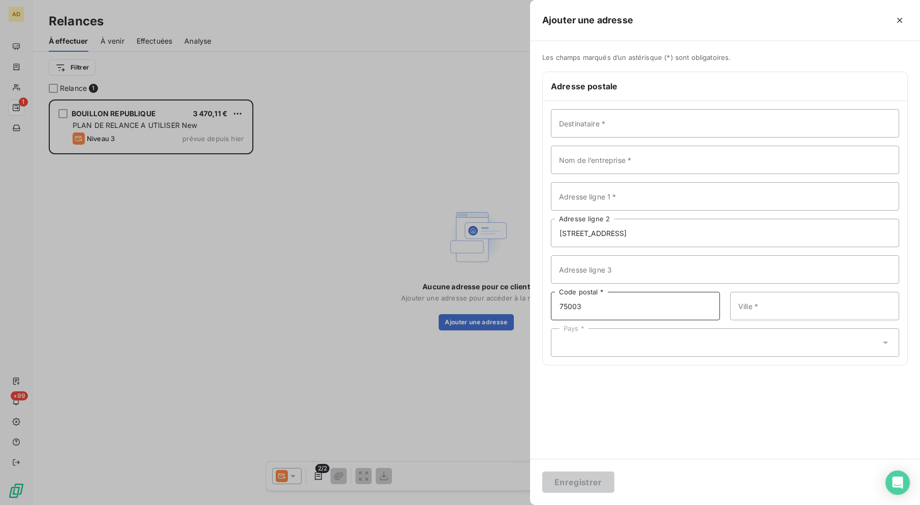
type input "75003"
click at [792, 311] on input "Ville *" at bounding box center [814, 306] width 169 height 28
type input "[GEOGRAPHIC_DATA]"
click at [770, 341] on div "Pays *" at bounding box center [725, 342] width 348 height 28
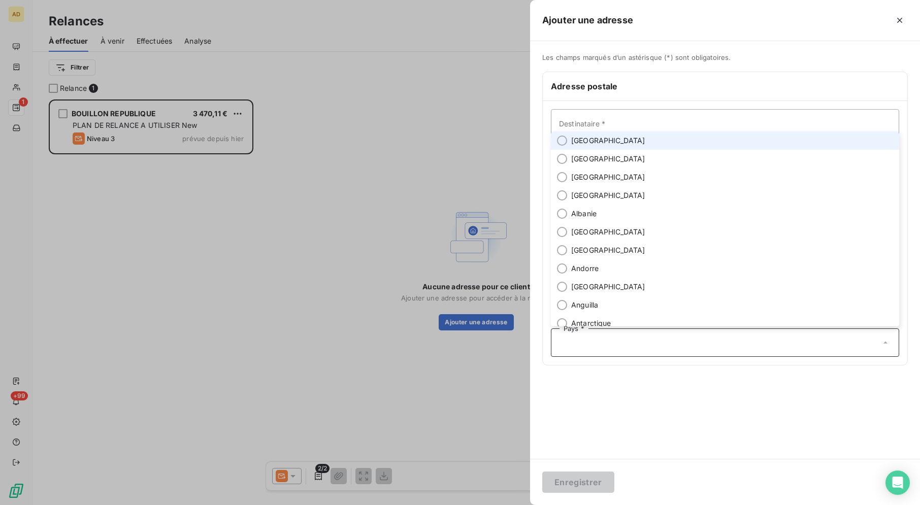
click at [642, 145] on li "[GEOGRAPHIC_DATA]" at bounding box center [725, 140] width 348 height 18
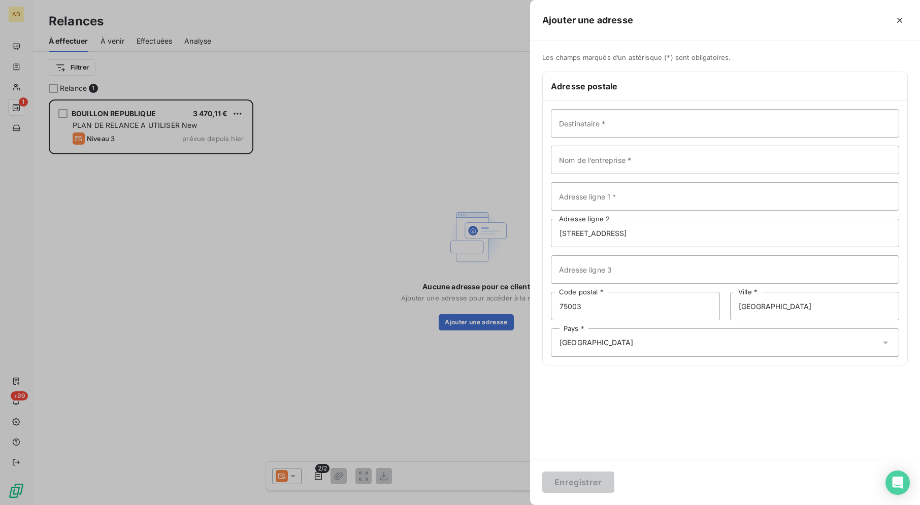
click at [635, 416] on div "Les champs marqués d’un astérisque (*) sont obligatoires. Adresse postale Desti…" at bounding box center [725, 250] width 390 height 418
click at [654, 123] on input "Destinataire *" at bounding box center [725, 123] width 348 height 28
paste input "BOUILLON REPUBLIQUE"
type input "BOUILLON REPUBLIQUE"
click at [598, 433] on div "Les champs marqués d’un astérisque (*) sont obligatoires. Adresse postale BOUIL…" at bounding box center [725, 250] width 390 height 418
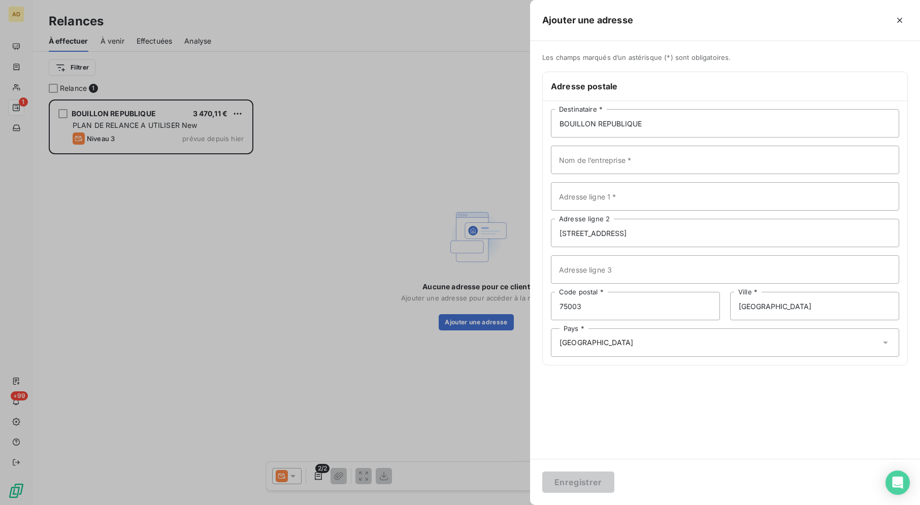
click at [636, 382] on div "Les champs marqués d’un astérisque (*) sont obligatoires. Adresse postale BOUIL…" at bounding box center [725, 250] width 390 height 418
click at [691, 341] on div "Pays * [GEOGRAPHIC_DATA]" at bounding box center [725, 342] width 348 height 28
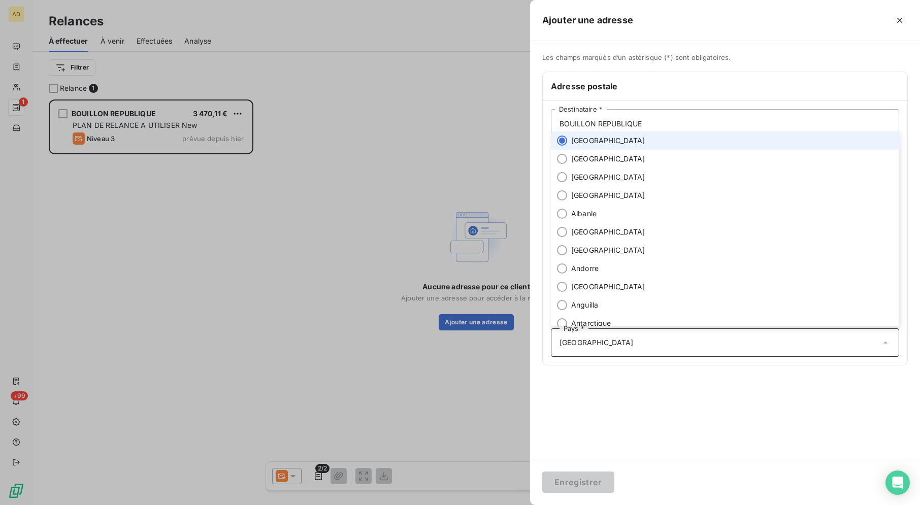
click at [592, 146] on li "[GEOGRAPHIC_DATA]" at bounding box center [725, 140] width 348 height 18
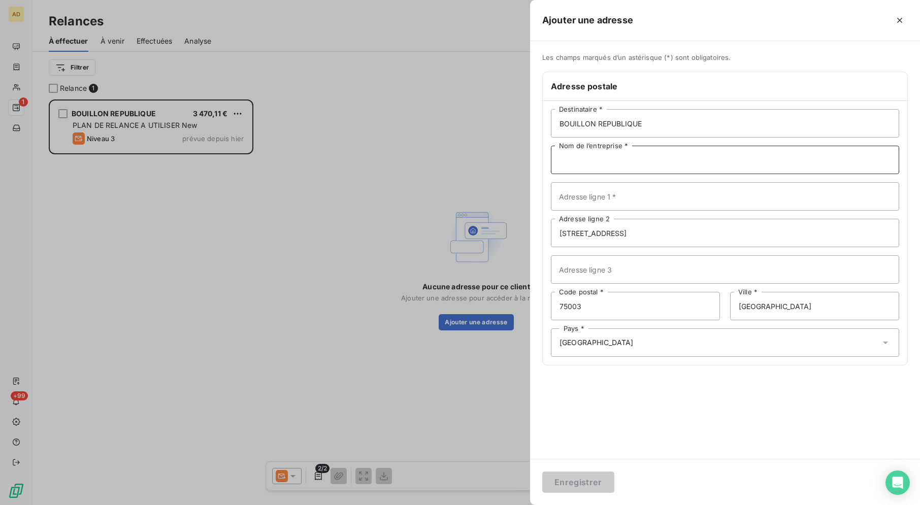
click at [645, 162] on input "Nom de l’entreprise *" at bounding box center [725, 160] width 348 height 28
paste input "BOUILLON REPUBLIQUE"
type input "BOUILLON REPUBLIQUE"
click at [682, 406] on div "Les champs marqués d’un astérisque (*) sont obligatoires. Adresse postale BOUIL…" at bounding box center [725, 250] width 390 height 418
click at [783, 342] on div "Pays * [GEOGRAPHIC_DATA]" at bounding box center [725, 342] width 348 height 28
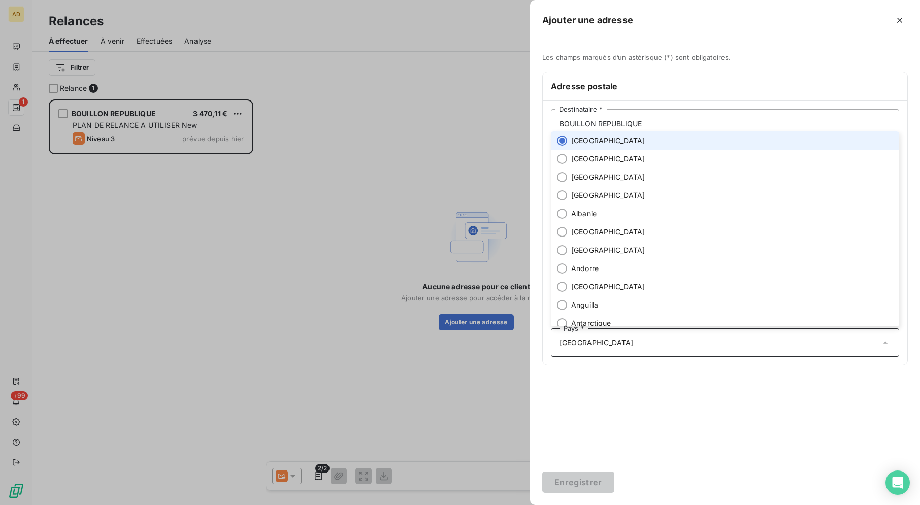
click at [570, 144] on li "[GEOGRAPHIC_DATA]" at bounding box center [725, 140] width 348 height 18
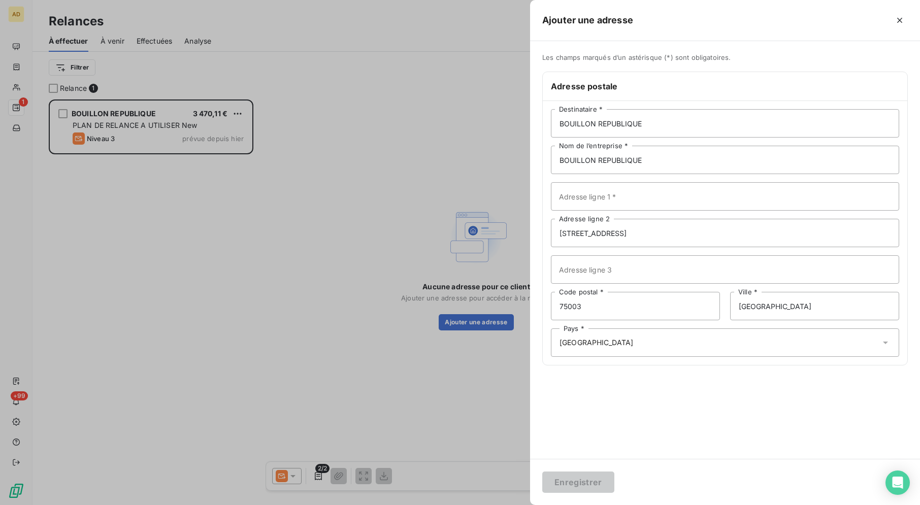
click at [604, 504] on div "Enregistrer" at bounding box center [725, 482] width 390 height 46
click at [596, 496] on div "Enregistrer" at bounding box center [725, 482] width 390 height 46
click at [902, 17] on icon "button" at bounding box center [899, 20] width 10 height 10
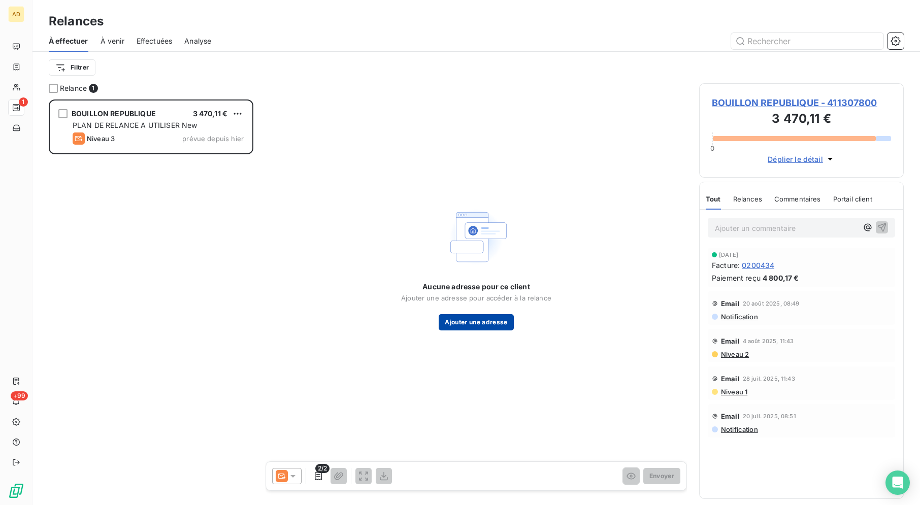
click at [489, 325] on button "Ajouter une adresse" at bounding box center [475, 322] width 75 height 16
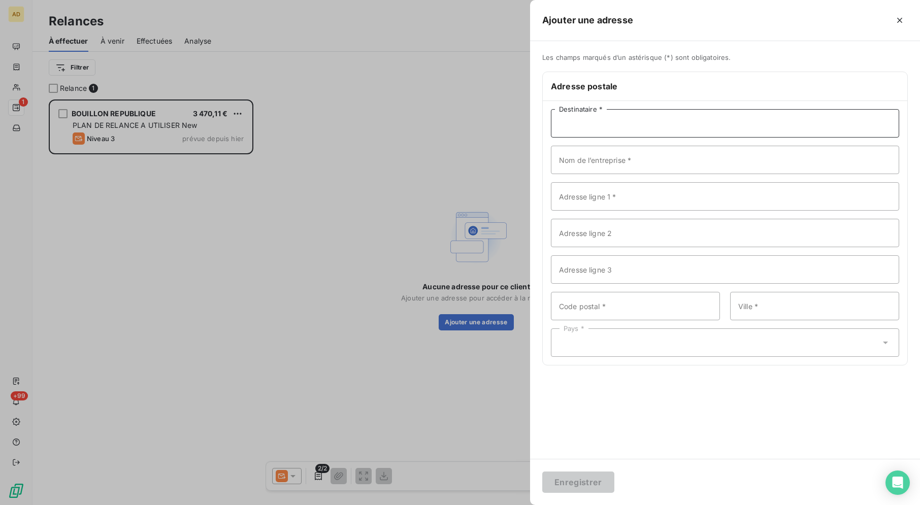
click at [692, 132] on input "Destinataire *" at bounding box center [725, 123] width 348 height 28
paste input "BOUILLON REPUBLIQUE"
type input "BOUILLON REPUBLIQUE"
click at [627, 166] on input "Nom de l’entreprise *" at bounding box center [725, 160] width 348 height 28
click at [675, 354] on div "Pays *" at bounding box center [725, 342] width 348 height 28
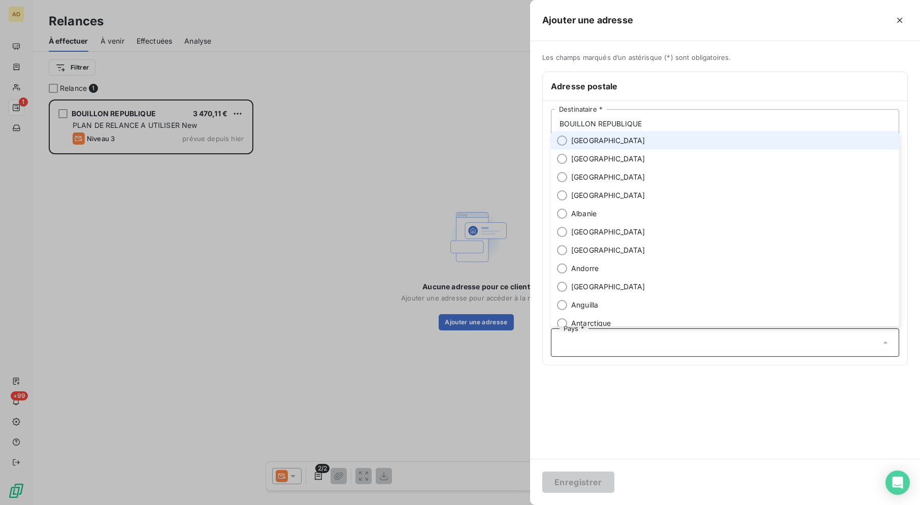
click at [606, 143] on li "[GEOGRAPHIC_DATA]" at bounding box center [725, 140] width 348 height 18
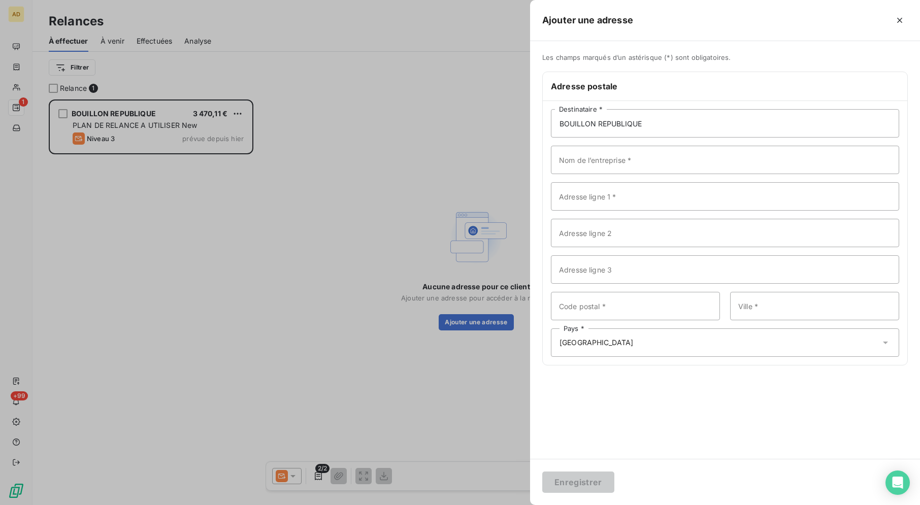
click at [659, 454] on div "Les champs marqués d’un astérisque (*) sont obligatoires. Adresse postale BOUIL…" at bounding box center [725, 250] width 390 height 418
click at [660, 454] on div "Les champs marqués d’un astérisque (*) sont obligatoires. Adresse postale BOUIL…" at bounding box center [725, 250] width 390 height 418
click at [900, 14] on button "button" at bounding box center [899, 20] width 16 height 16
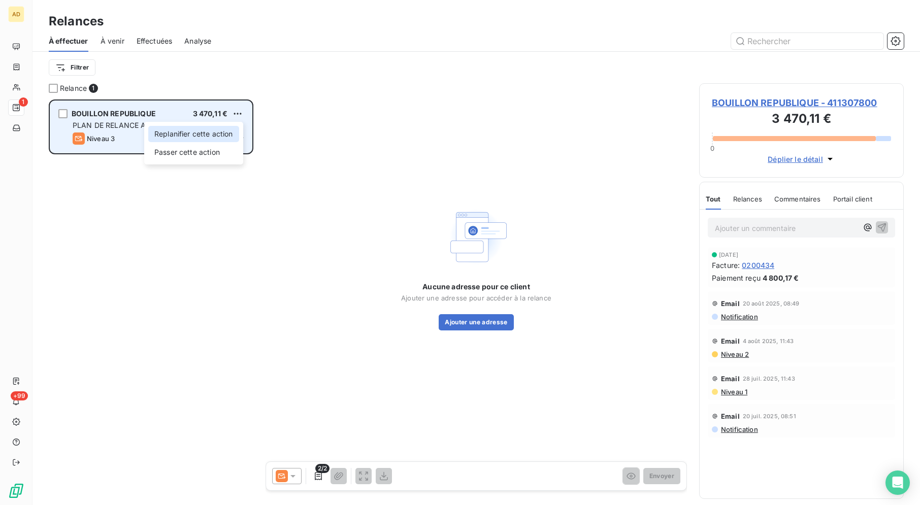
click at [212, 138] on div "Replanifier cette action" at bounding box center [193, 134] width 91 height 16
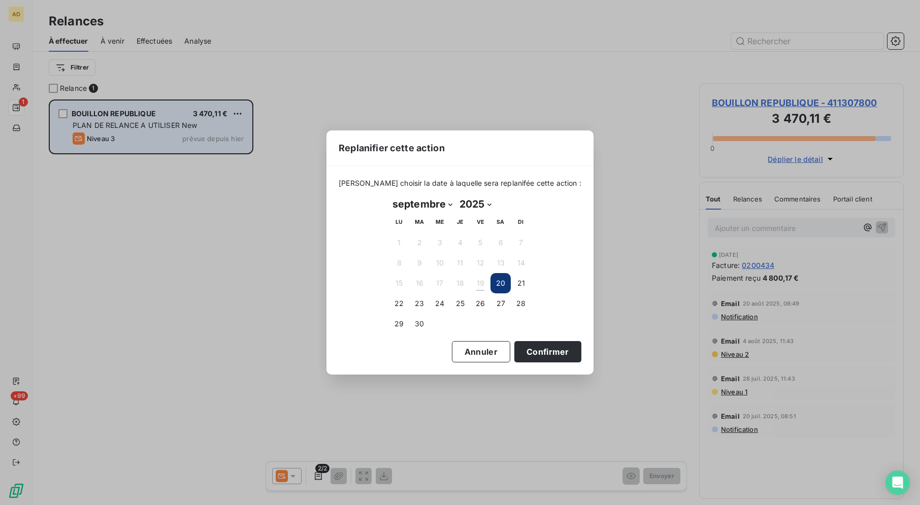
click at [432, 205] on select "janvier février mars avril mai juin juillet août septembre octobre novembre déc…" at bounding box center [422, 204] width 67 height 16
select select "9"
click option "octobre" at bounding box center [0, 0] width 0 height 0
click at [459, 309] on button "23" at bounding box center [460, 303] width 20 height 20
click at [556, 352] on button "Confirmer" at bounding box center [547, 351] width 67 height 21
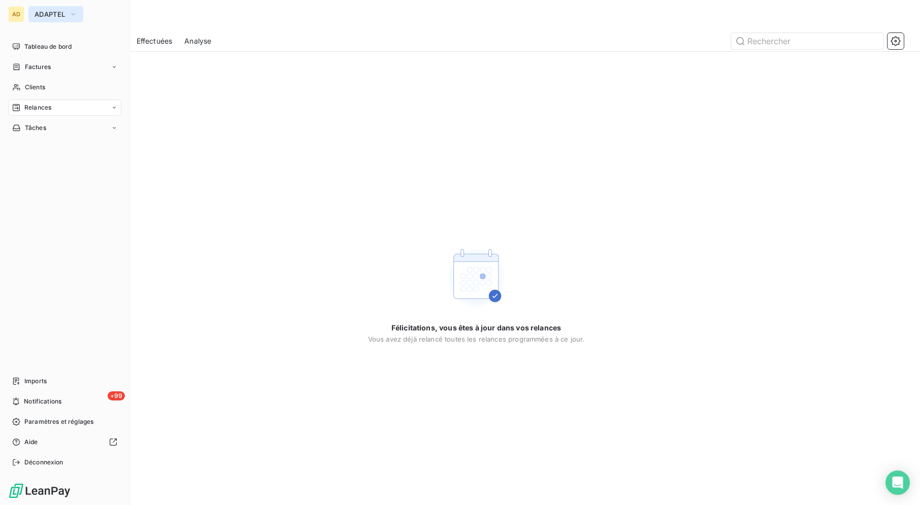
click at [32, 10] on button "ADAPTEL" at bounding box center [55, 14] width 55 height 16
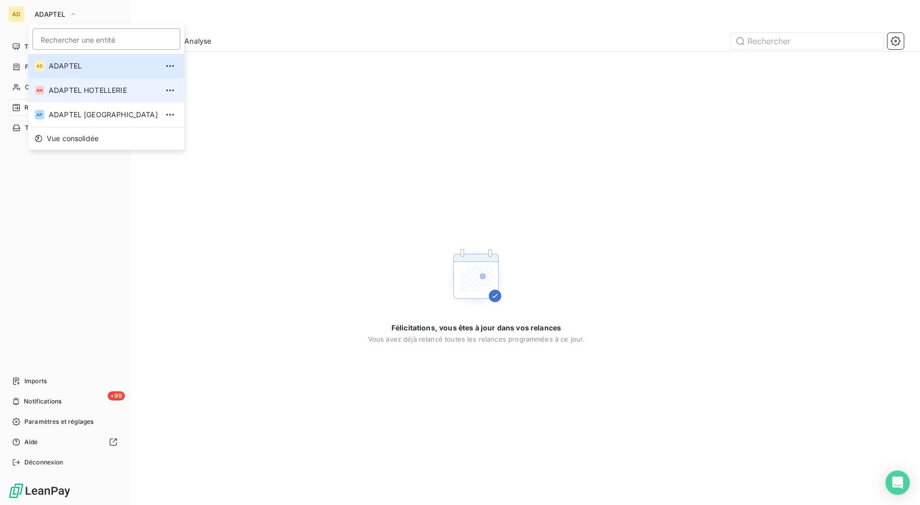
click at [41, 90] on div "AH" at bounding box center [40, 90] width 10 height 10
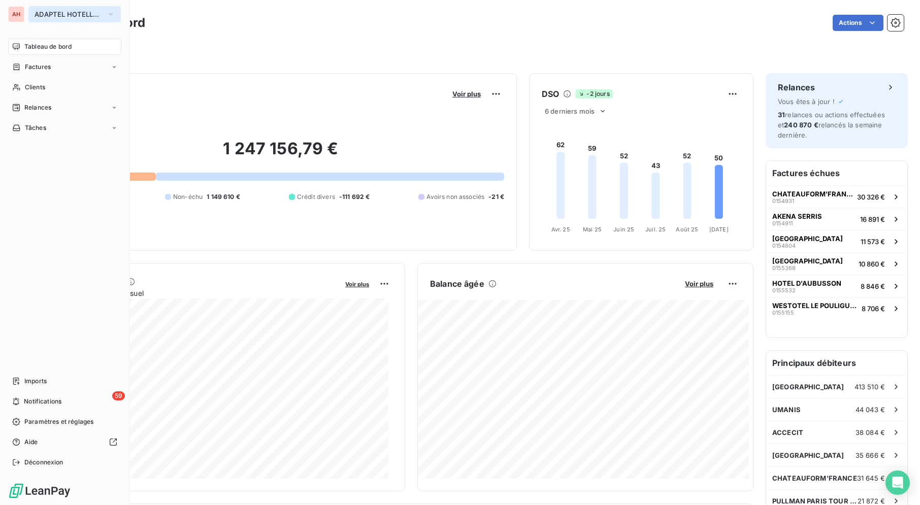
click at [36, 15] on span "ADAPTEL HOTELLERIE" at bounding box center [69, 14] width 68 height 8
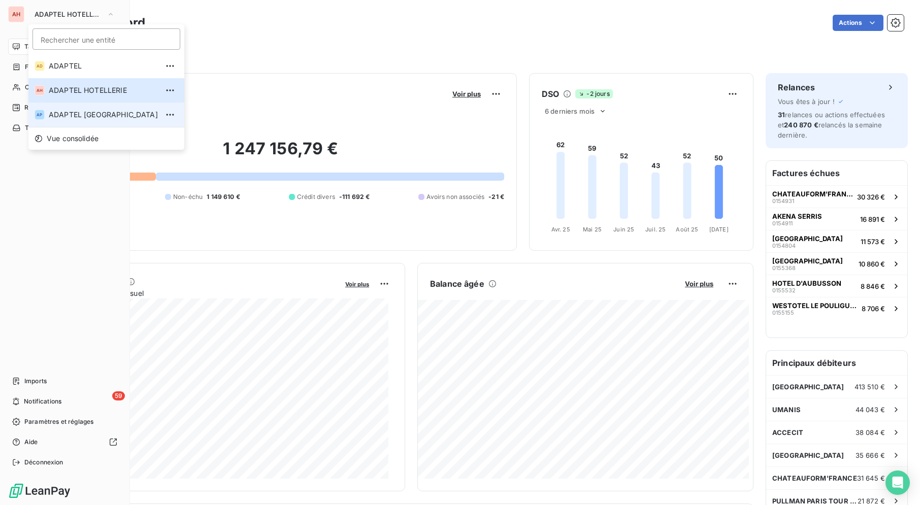
click at [34, 108] on li "AP ADAPTEL [GEOGRAPHIC_DATA]" at bounding box center [106, 115] width 156 height 24
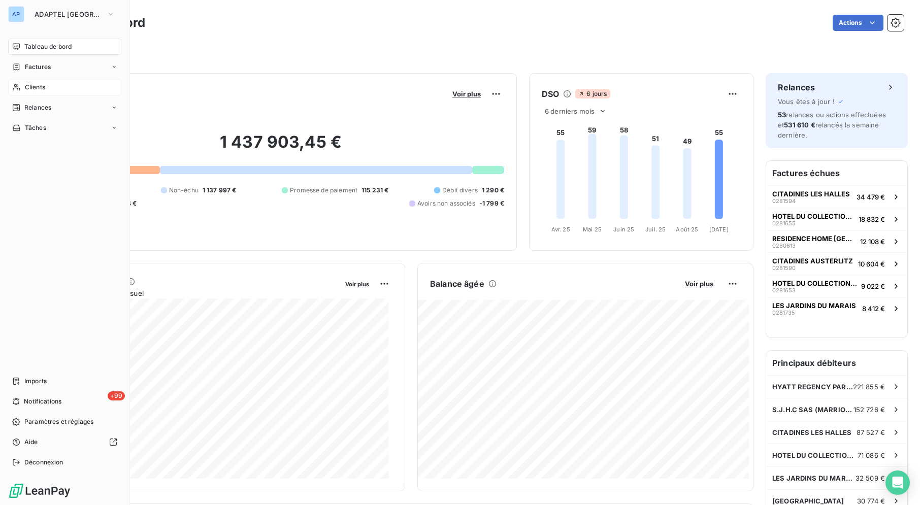
click at [40, 92] on div "Clients" at bounding box center [64, 87] width 113 height 16
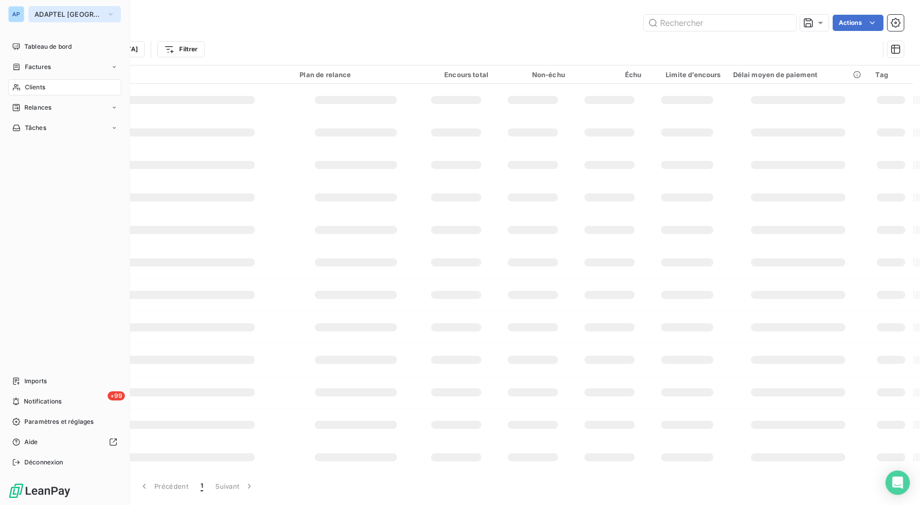
click at [91, 14] on button "ADAPTEL [GEOGRAPHIC_DATA]" at bounding box center [74, 14] width 92 height 16
click at [81, 18] on span "ADAPTEL [GEOGRAPHIC_DATA]" at bounding box center [69, 14] width 68 height 8
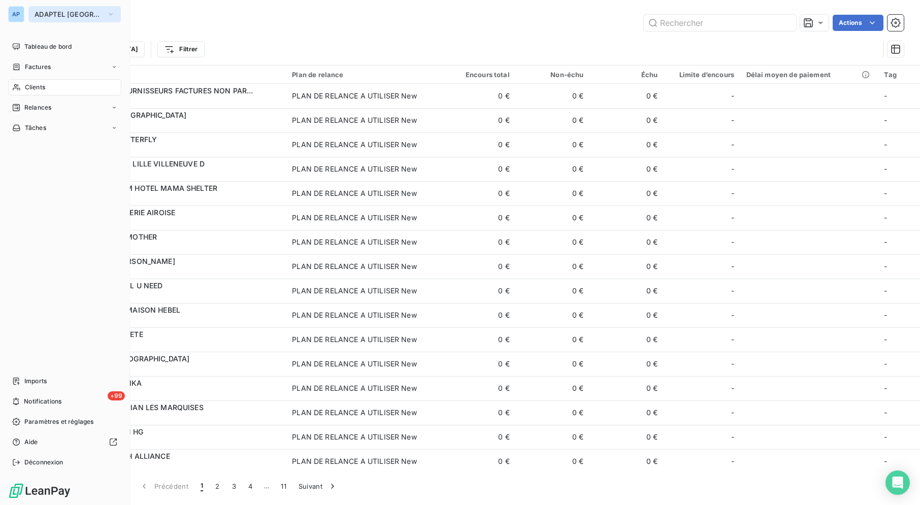
click at [81, 18] on span "ADAPTEL [GEOGRAPHIC_DATA]" at bounding box center [69, 14] width 68 height 8
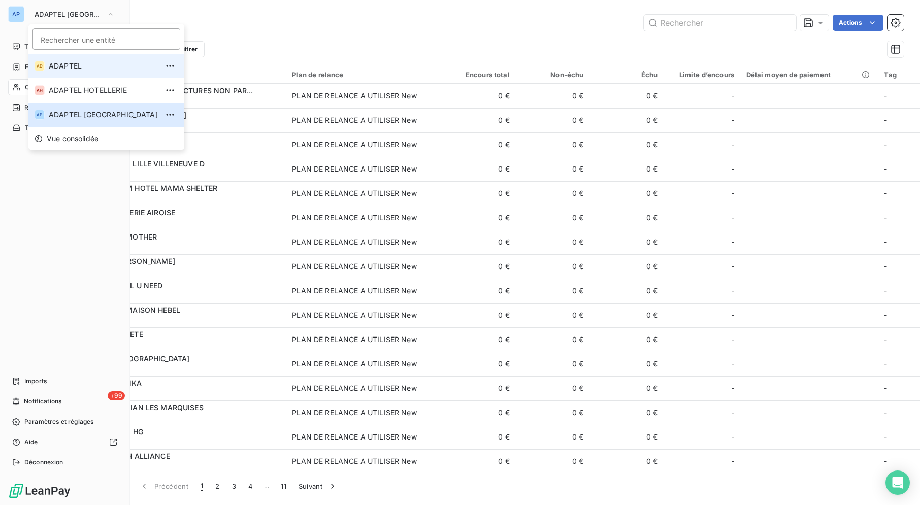
click at [82, 67] on span "ADAPTEL" at bounding box center [103, 66] width 109 height 10
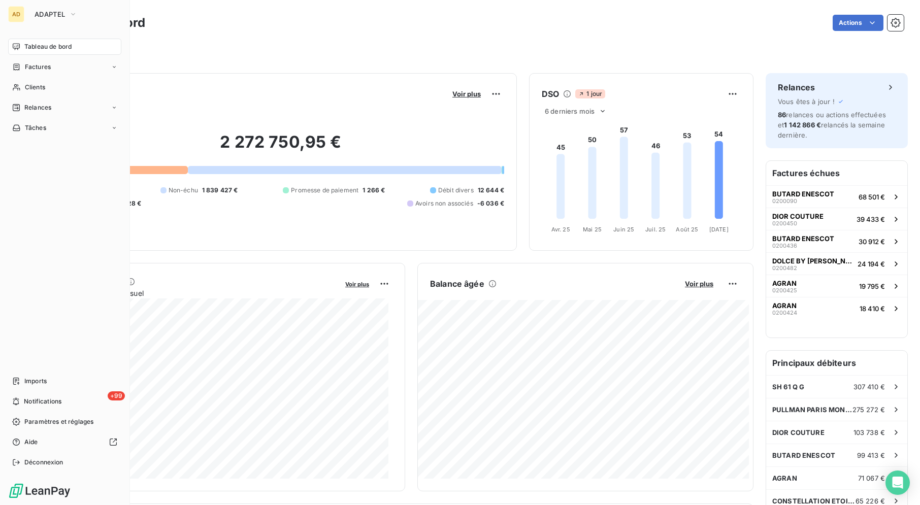
click at [215, 36] on div "Filtrer" at bounding box center [476, 46] width 855 height 27
click at [91, 88] on div "Clients" at bounding box center [64, 87] width 113 height 16
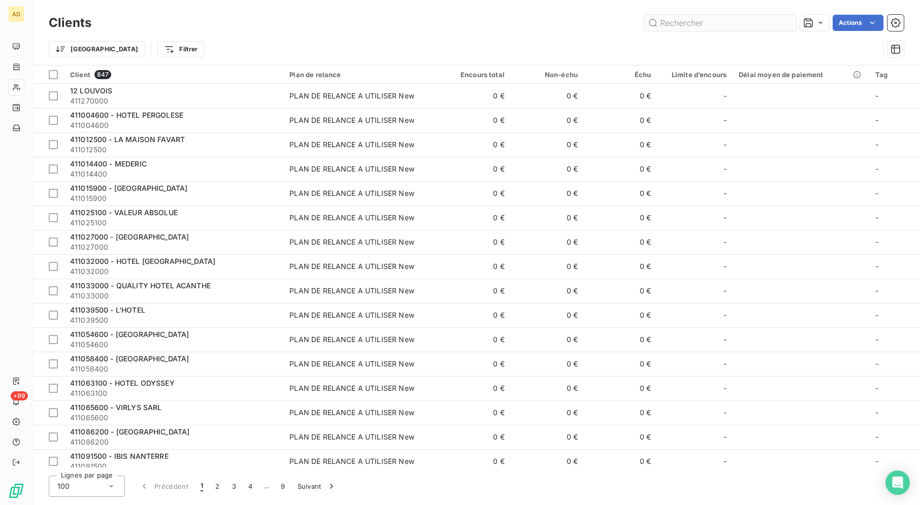
click at [768, 23] on input "text" at bounding box center [720, 23] width 152 height 16
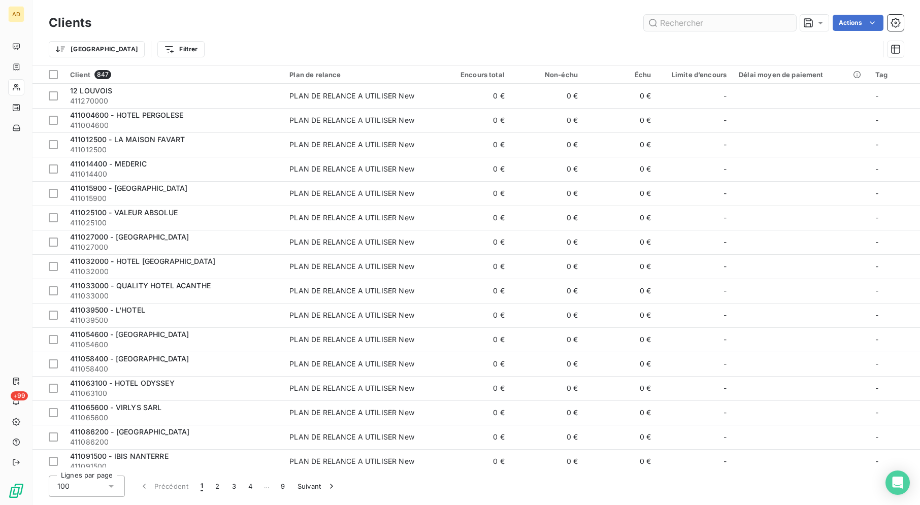
click at [768, 23] on input "text" at bounding box center [720, 23] width 152 height 16
click at [767, 21] on input "text" at bounding box center [720, 23] width 152 height 16
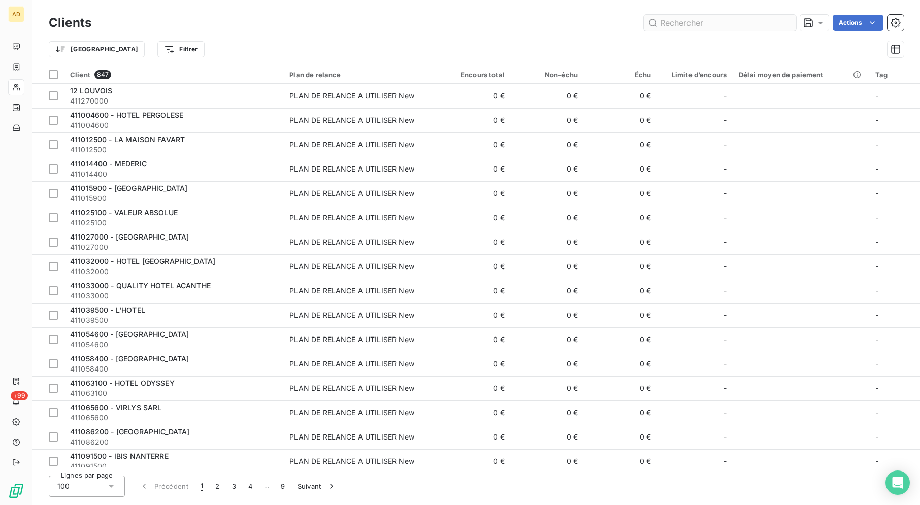
click at [767, 21] on input "text" at bounding box center [720, 23] width 152 height 16
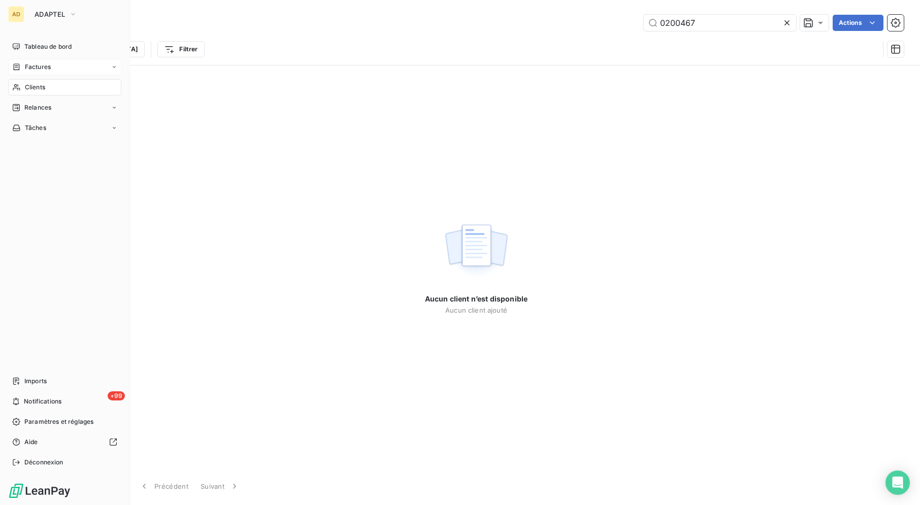
type input "0200467"
click at [18, 74] on div "Factures" at bounding box center [64, 67] width 113 height 16
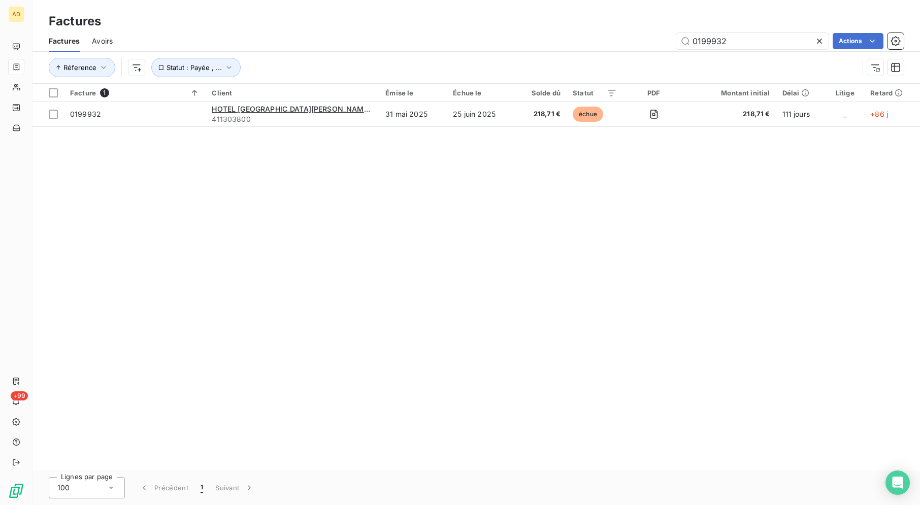
click at [821, 45] on icon at bounding box center [819, 41] width 10 height 10
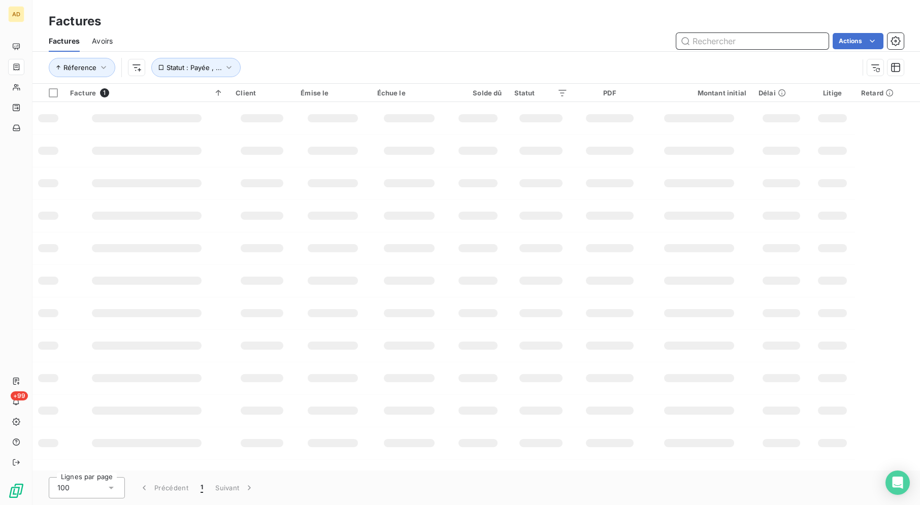
click at [792, 38] on input "text" at bounding box center [752, 41] width 152 height 16
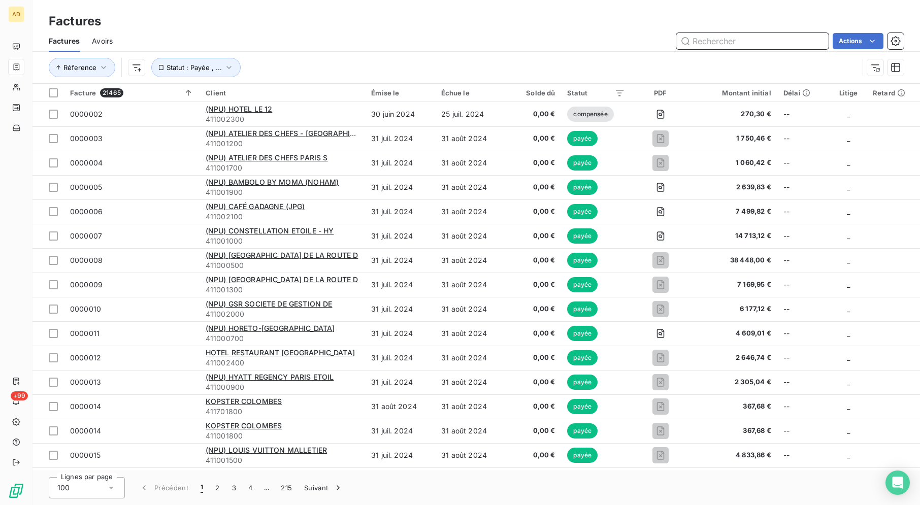
click at [792, 38] on input "text" at bounding box center [752, 41] width 152 height 16
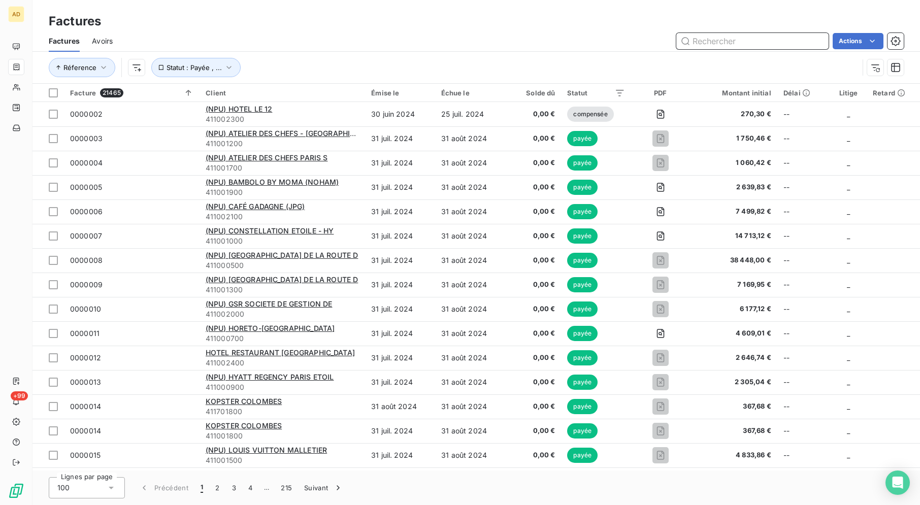
click at [792, 38] on input "text" at bounding box center [752, 41] width 152 height 16
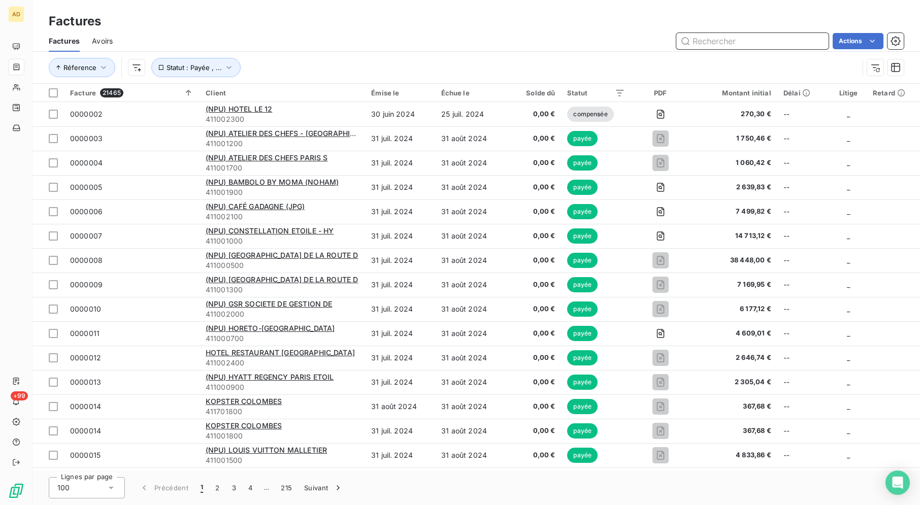
click at [792, 38] on input "text" at bounding box center [752, 41] width 152 height 16
paste input "0200467"
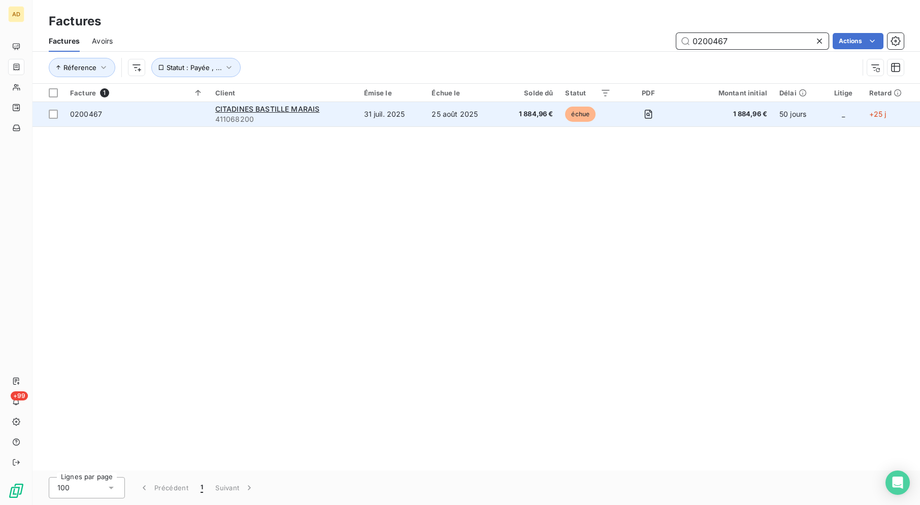
type input "0200467"
click at [679, 119] on td at bounding box center [648, 114] width 63 height 24
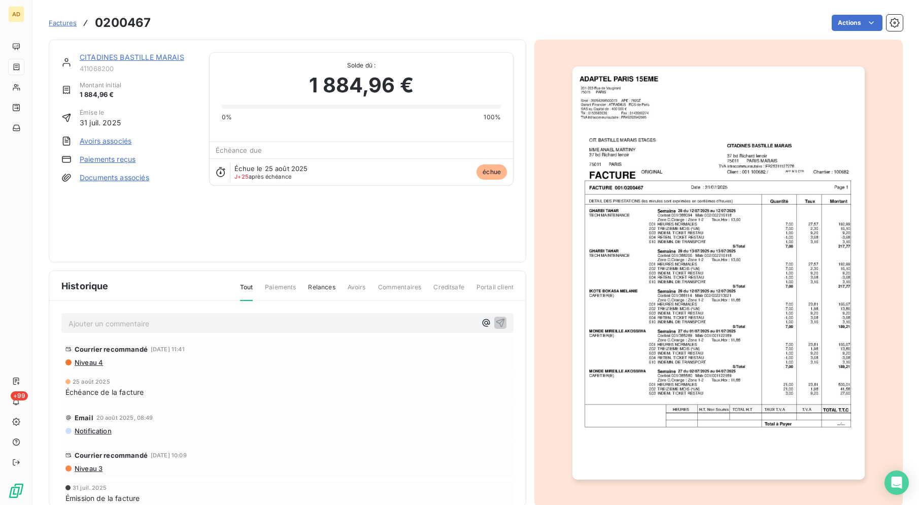
click at [500, 30] on div "Actions" at bounding box center [533, 23] width 740 height 16
drag, startPoint x: 909, startPoint y: 233, endPoint x: 913, endPoint y: 248, distance: 15.0
click at [913, 248] on section "Factures 0200467 Actions CITADINES BASTILLE MARAIS 411068200 Montant initial 1 …" at bounding box center [475, 252] width 887 height 505
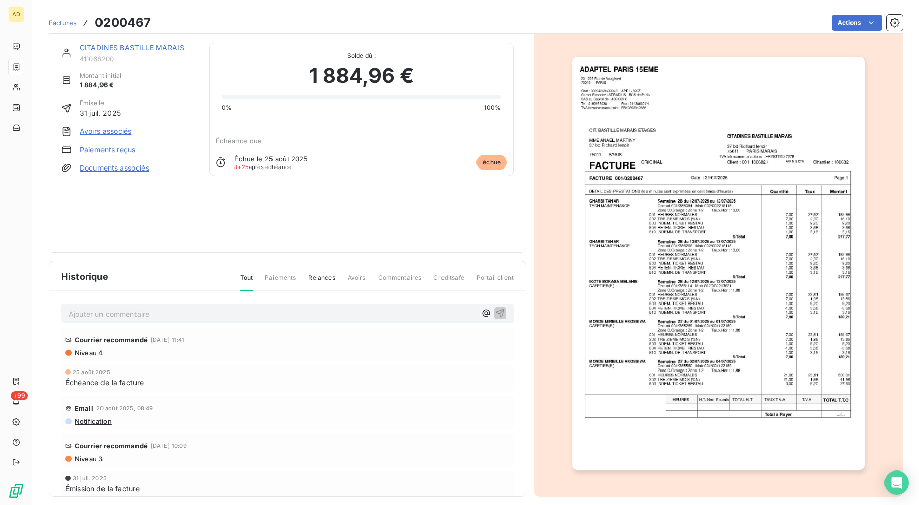
scroll to position [10, 0]
click at [513, 147] on div "CITADINES BASTILLE MARAIS 411068200 Montant initial 1 884,96 € Émise le [DATE] …" at bounding box center [288, 141] width 478 height 223
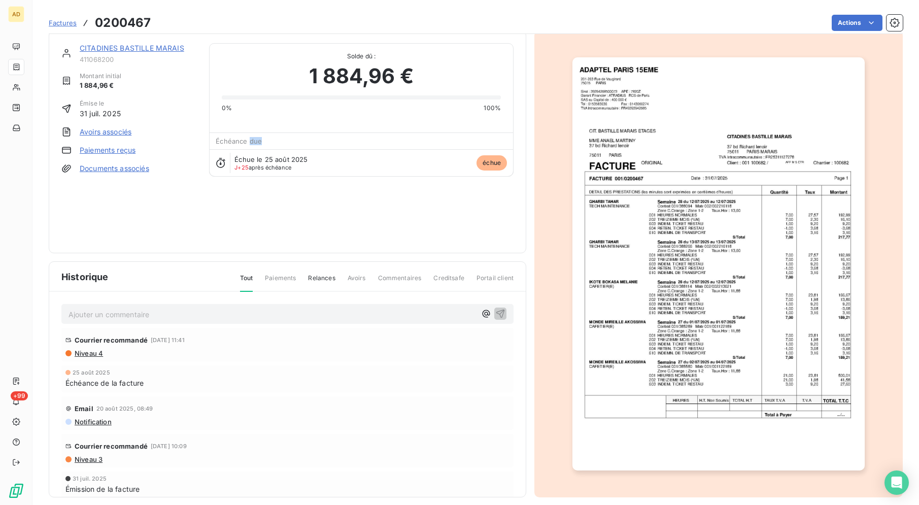
click at [513, 147] on div "CITADINES BASTILLE MARAIS 411068200 Montant initial 1 884,96 € Émise le [DATE] …" at bounding box center [288, 141] width 478 height 223
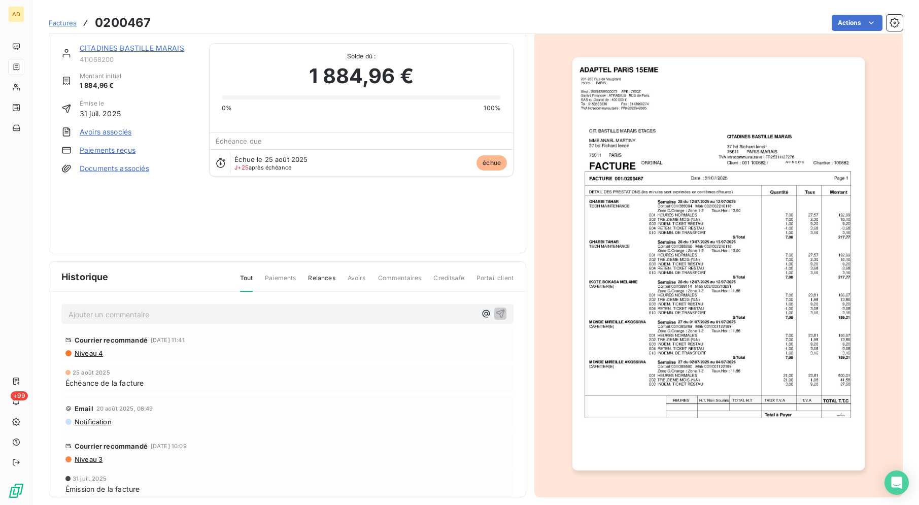
click at [513, 147] on div "CITADINES BASTILLE MARAIS 411068200 Montant initial 1 884,96 € Émise le [DATE] …" at bounding box center [288, 141] width 478 height 223
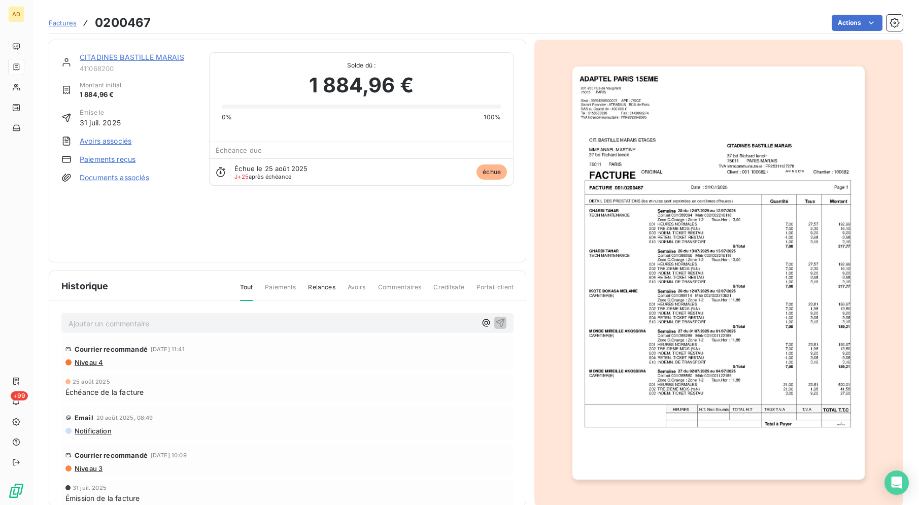
scroll to position [0, 0]
click at [895, 337] on section "Factures 0200467 Actions CITADINES BASTILLE MARAIS 411068200 Montant initial 1 …" at bounding box center [475, 252] width 887 height 505
click at [892, 263] on div at bounding box center [718, 273] width 368 height 467
drag, startPoint x: 894, startPoint y: 265, endPoint x: 912, endPoint y: 272, distance: 18.9
click at [912, 272] on section "Factures 0200467 Actions CITADINES BASTILLE MARAIS 411068200 Montant initial 1 …" at bounding box center [475, 252] width 887 height 505
